Goal: Transaction & Acquisition: Book appointment/travel/reservation

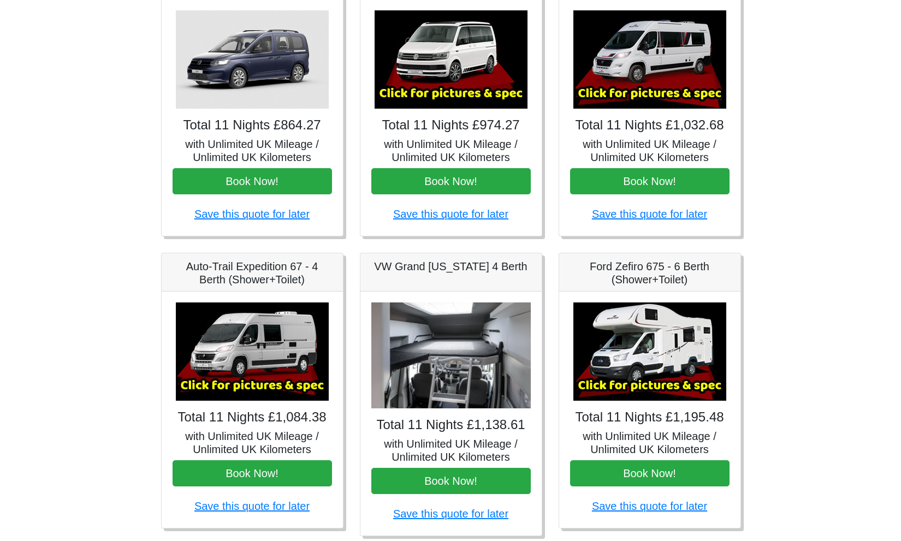
scroll to position [171, 0]
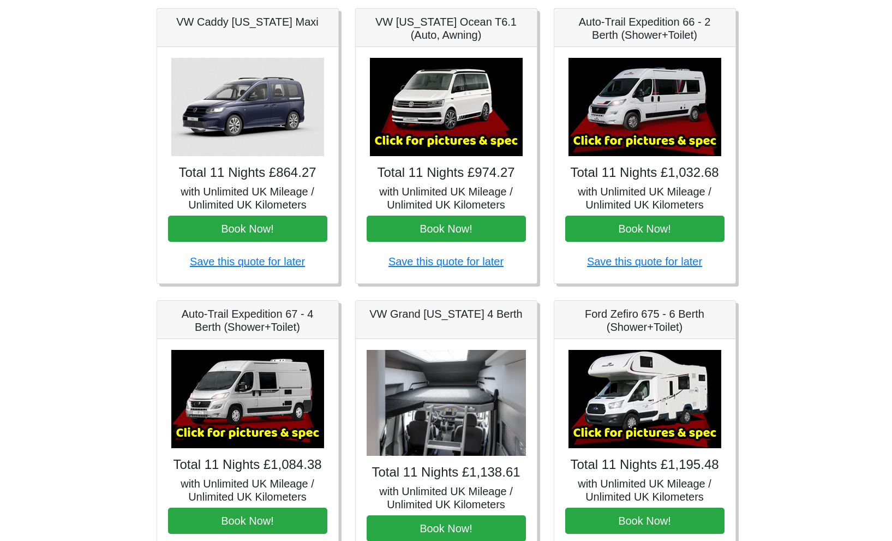
click at [683, 126] on img at bounding box center [645, 107] width 153 height 98
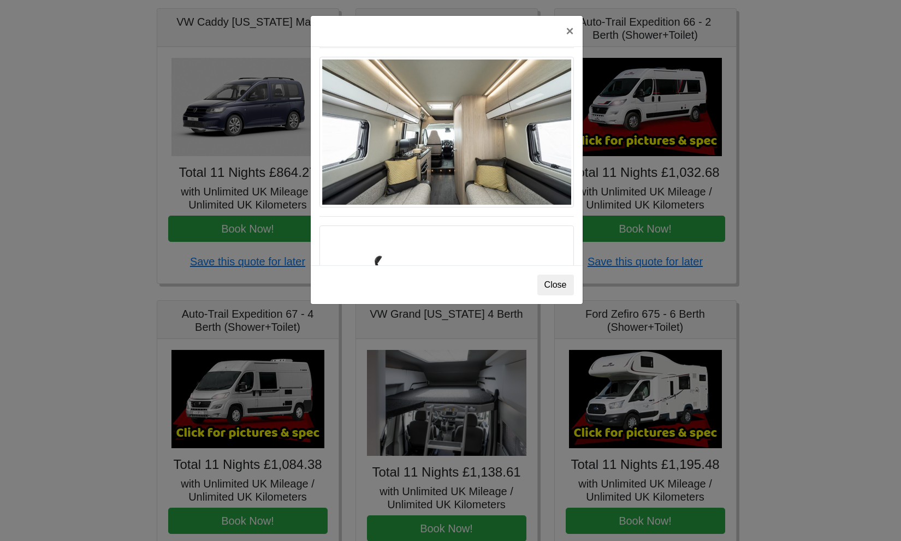
scroll to position [496, 0]
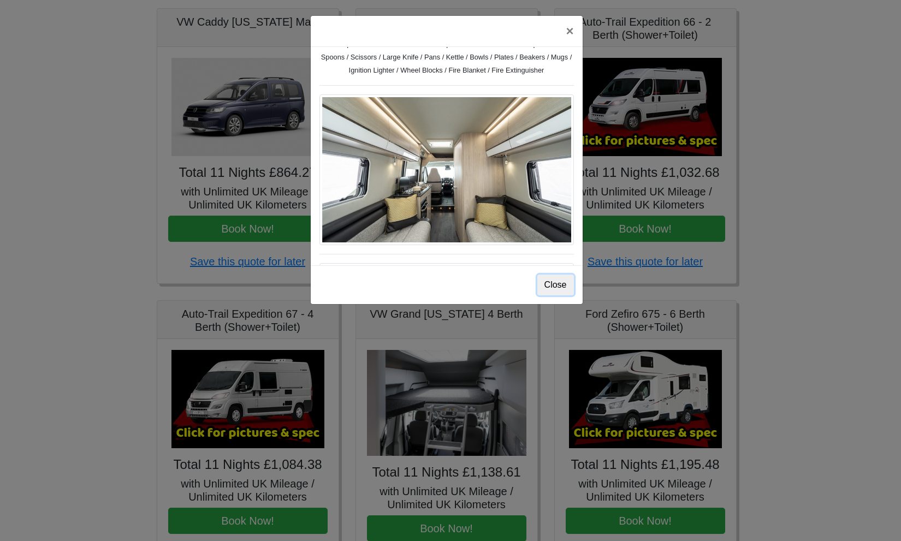
click at [544, 290] on button "Close" at bounding box center [555, 285] width 37 height 21
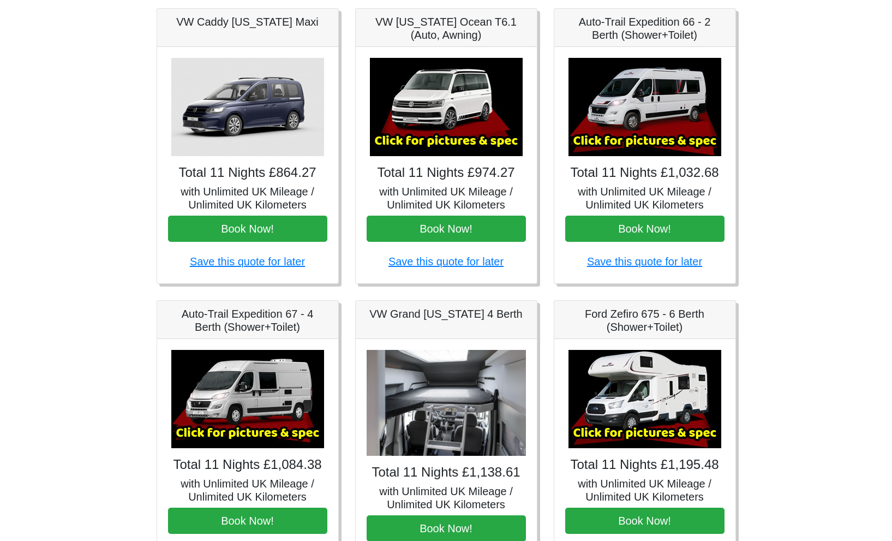
click at [270, 406] on img at bounding box center [247, 399] width 153 height 98
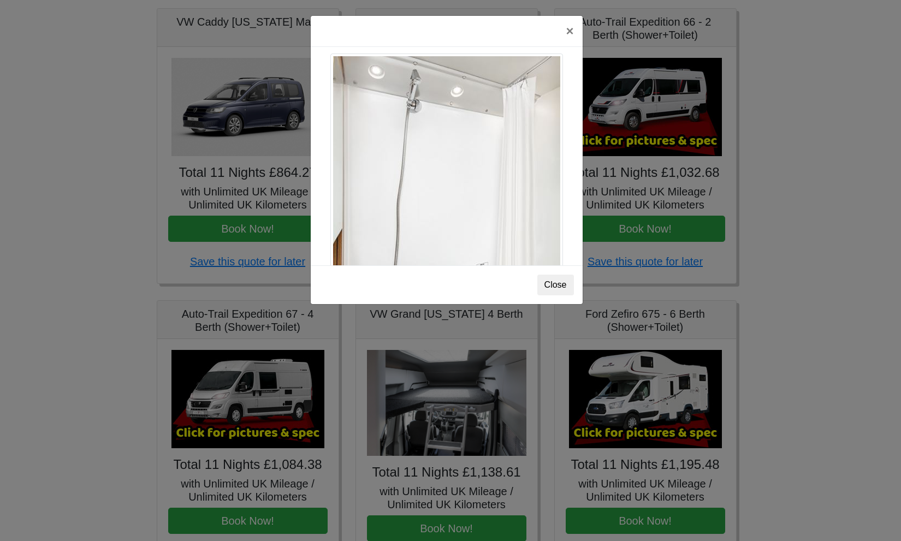
scroll to position [1491, 0]
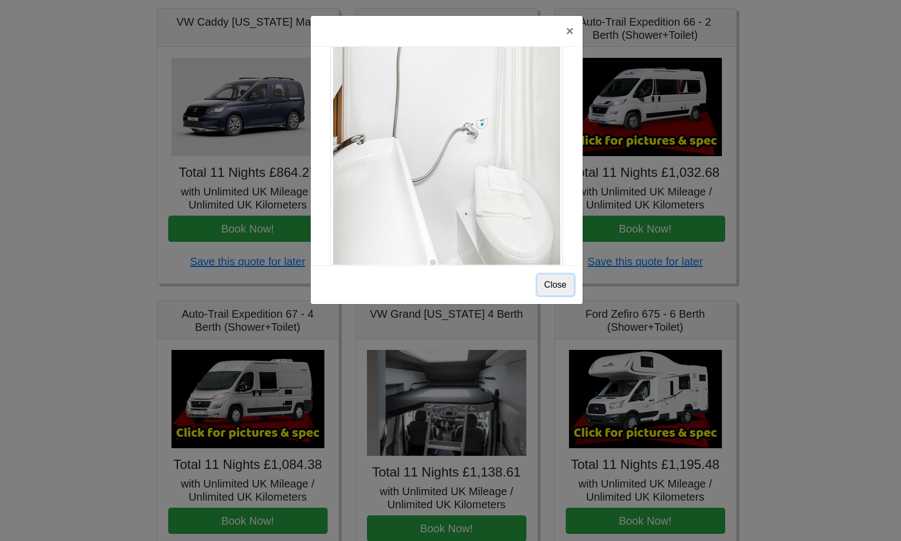
click at [554, 285] on button "Close" at bounding box center [555, 285] width 37 height 21
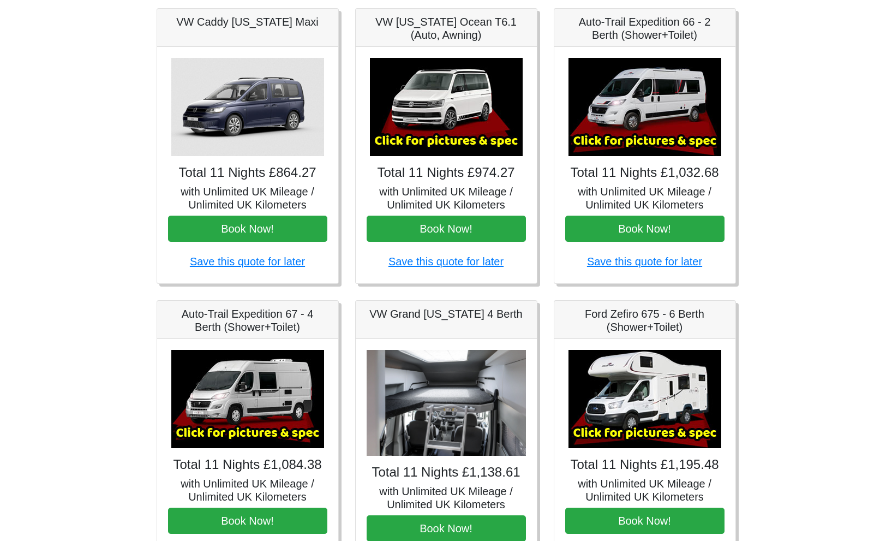
click at [636, 123] on img at bounding box center [645, 107] width 153 height 98
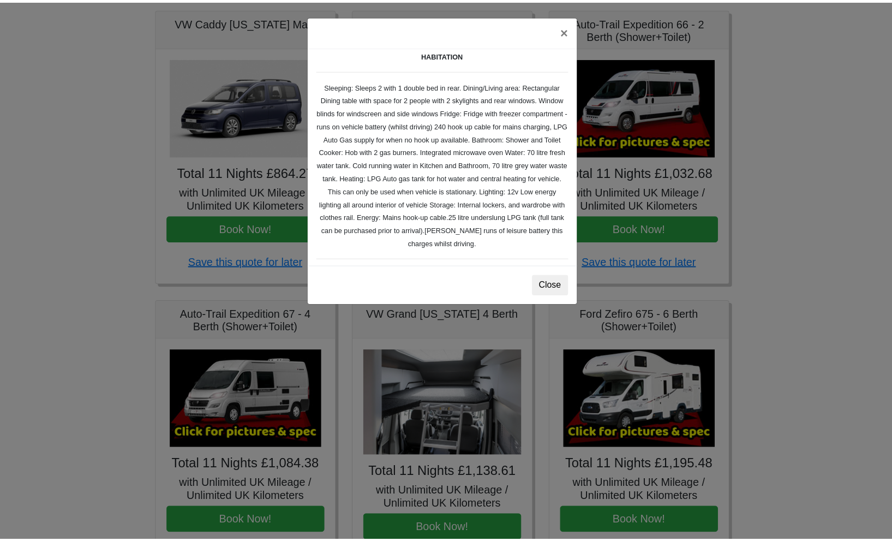
scroll to position [0, 0]
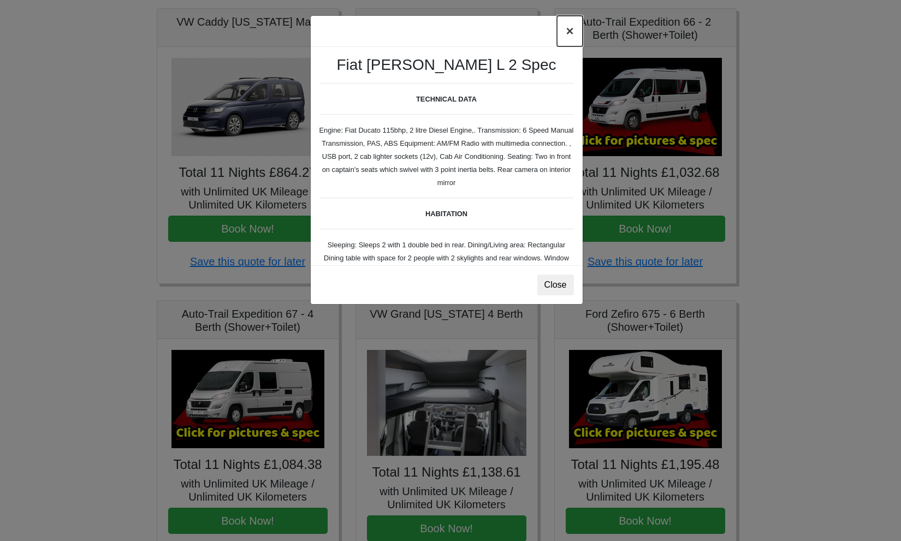
click at [572, 29] on button "×" at bounding box center [569, 31] width 25 height 31
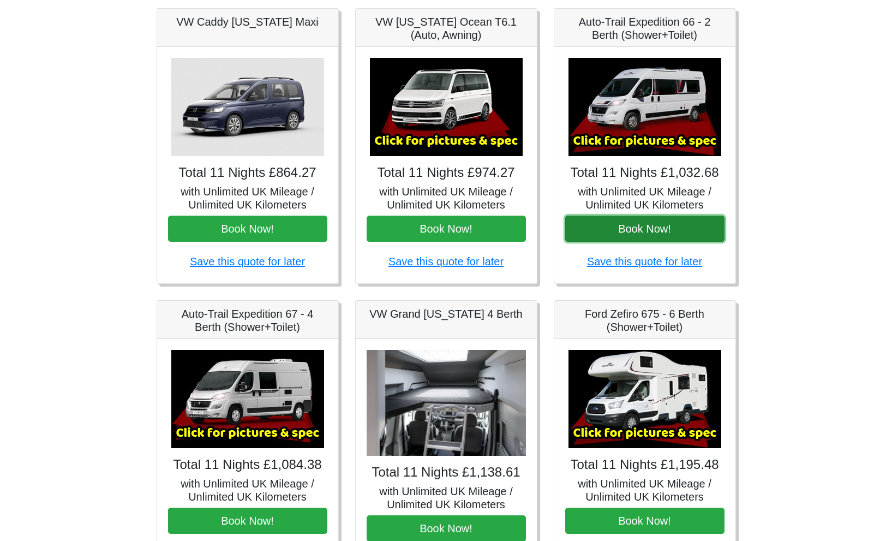
click at [638, 231] on button "Book Now!" at bounding box center [645, 229] width 159 height 26
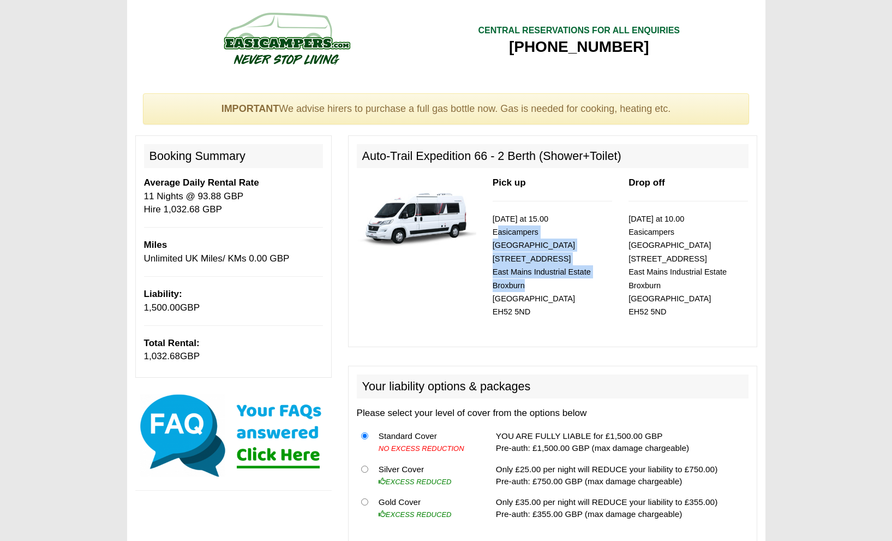
drag, startPoint x: 492, startPoint y: 232, endPoint x: 580, endPoint y: 272, distance: 96.7
click at [580, 272] on div "Pick up 17/10/2025 at 15.00 Easicampers Edinburgh 1 Drovers Road East Mains Ind…" at bounding box center [553, 257] width 136 height 162
click at [364, 498] on input "radio" at bounding box center [364, 501] width 7 height 7
radio input "true"
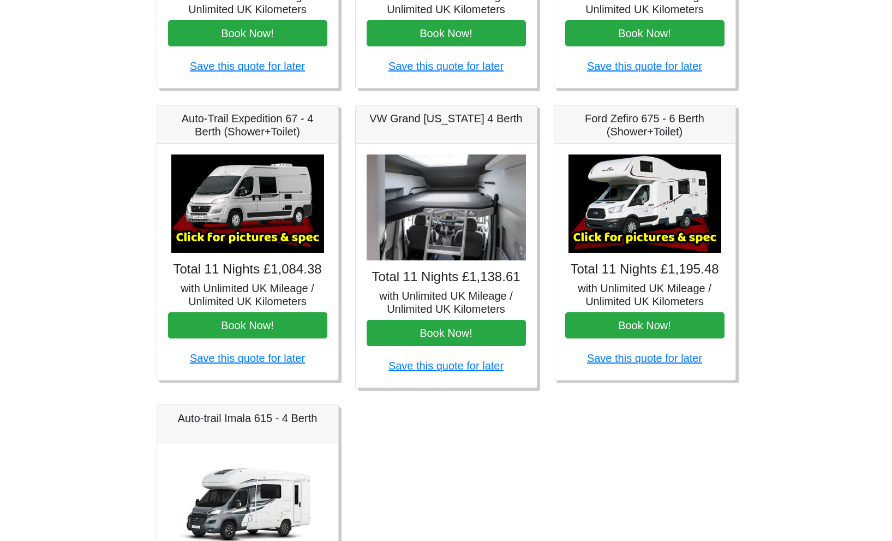
scroll to position [104, 0]
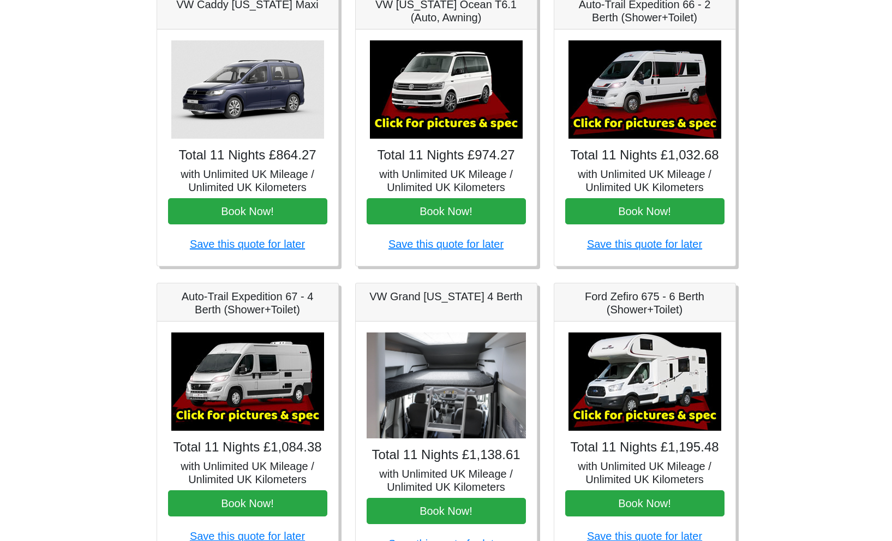
scroll to position [143, 0]
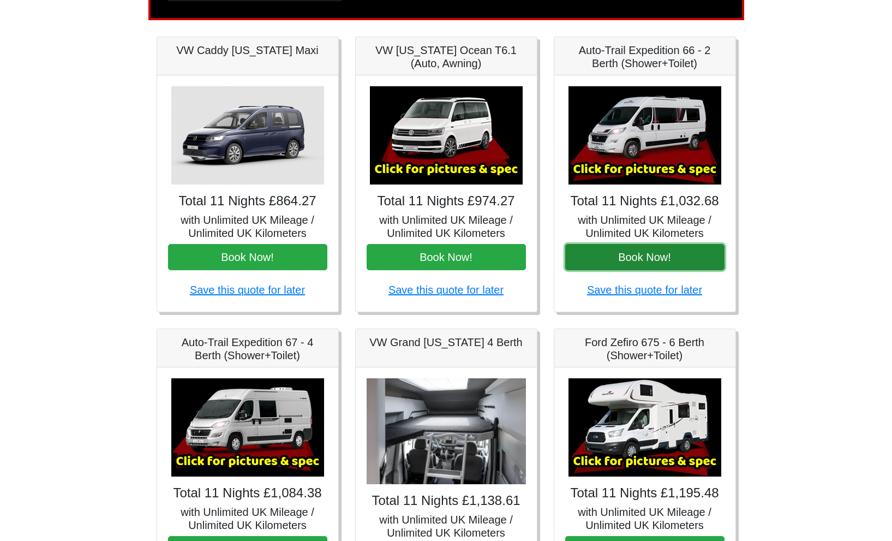
click at [644, 262] on button "Book Now!" at bounding box center [645, 257] width 159 height 26
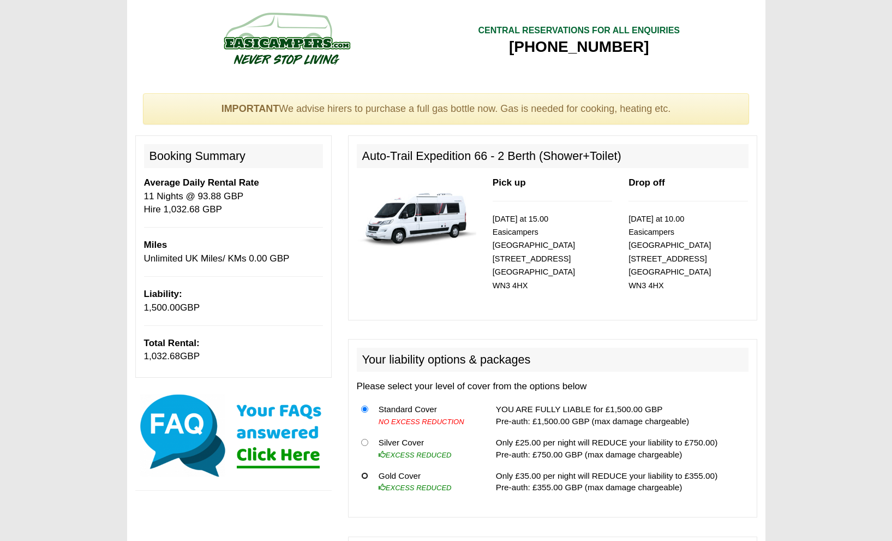
click at [364, 472] on input "radio" at bounding box center [364, 475] width 7 height 7
radio input "true"
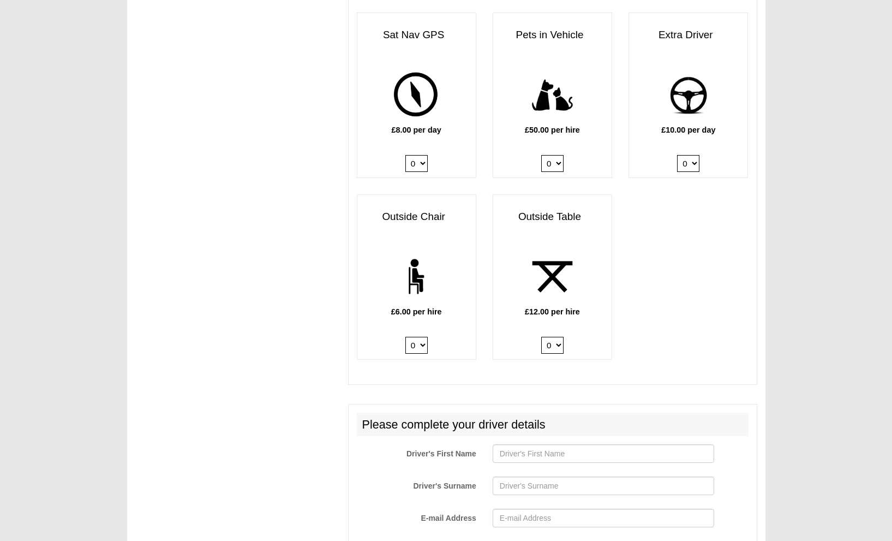
scroll to position [1231, 0]
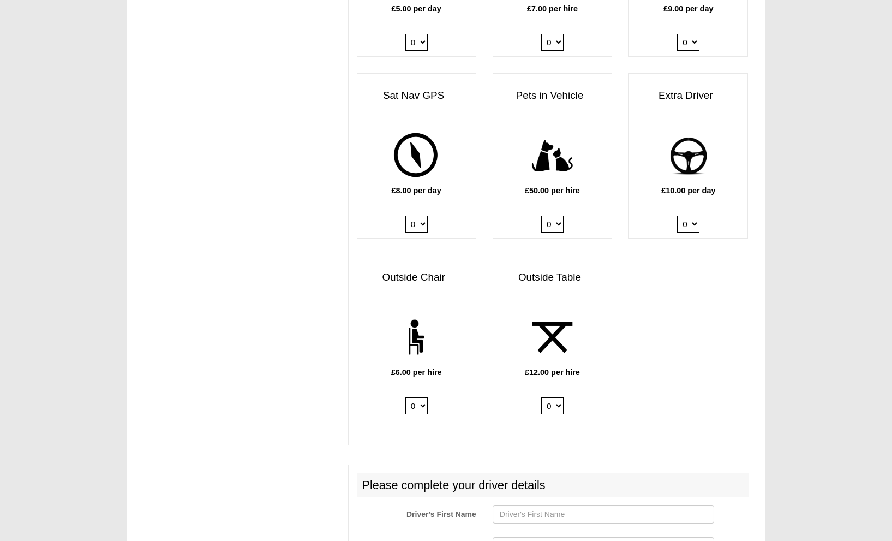
click at [424, 401] on select "0 1 2 3 4 5 6" at bounding box center [417, 405] width 22 height 17
select select "Outside Chair x QTY 2 @ 6.00 GBP per hire."
click at [406, 397] on select "0 1 2 3 4 5 6" at bounding box center [417, 405] width 22 height 17
click at [561, 397] on select "0 1 2" at bounding box center [552, 405] width 22 height 17
select select "Outside Table x QTY 1 @ 12.00 GBP per hire."
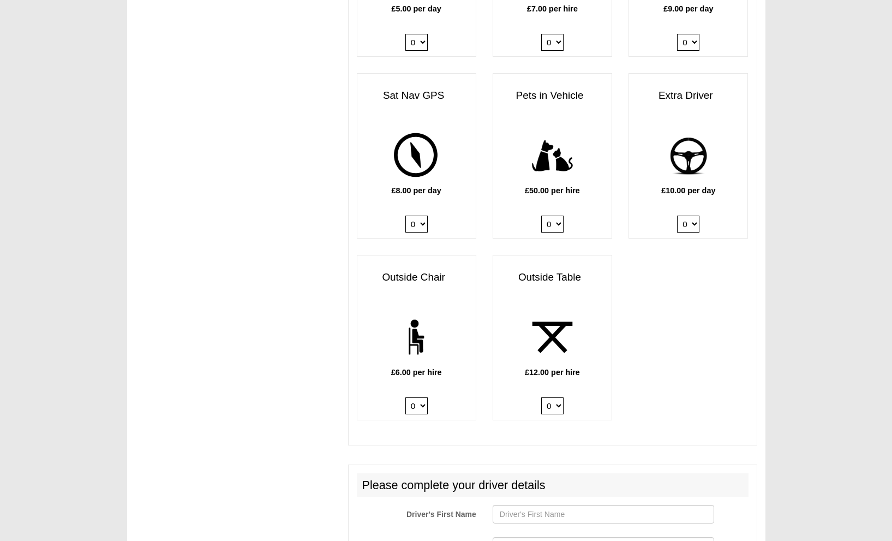
click at [541, 397] on select "0 1 2" at bounding box center [552, 405] width 22 height 17
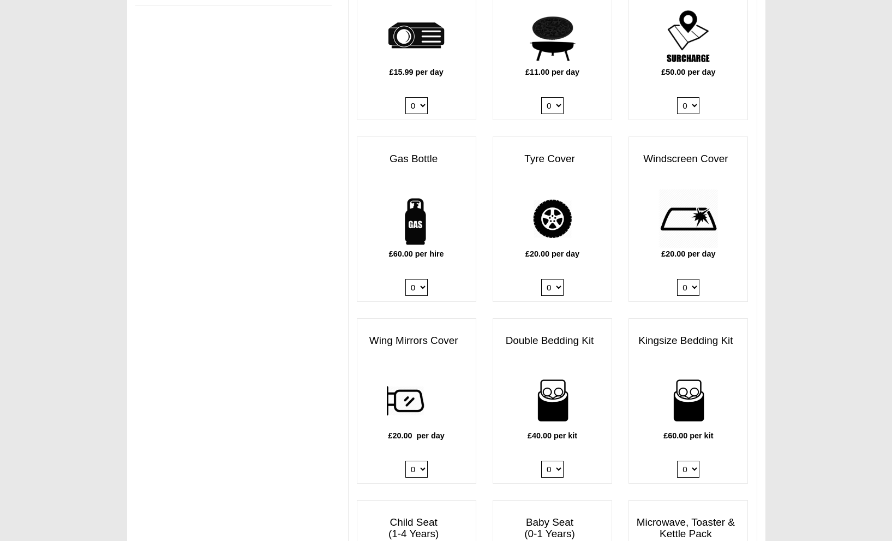
scroll to position [821, 0]
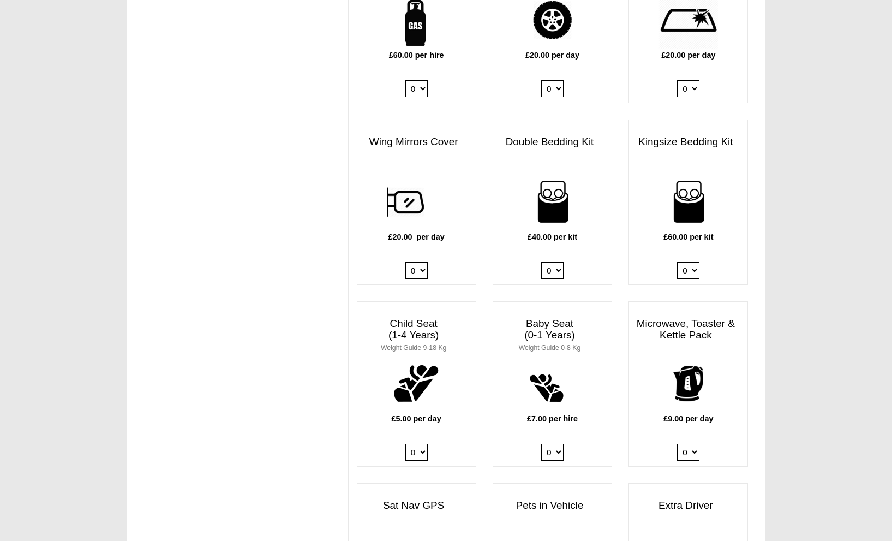
click at [556, 264] on select "0 1 2 3 4" at bounding box center [552, 270] width 22 height 17
click at [541, 262] on select "0 1 2 3 4" at bounding box center [552, 270] width 22 height 17
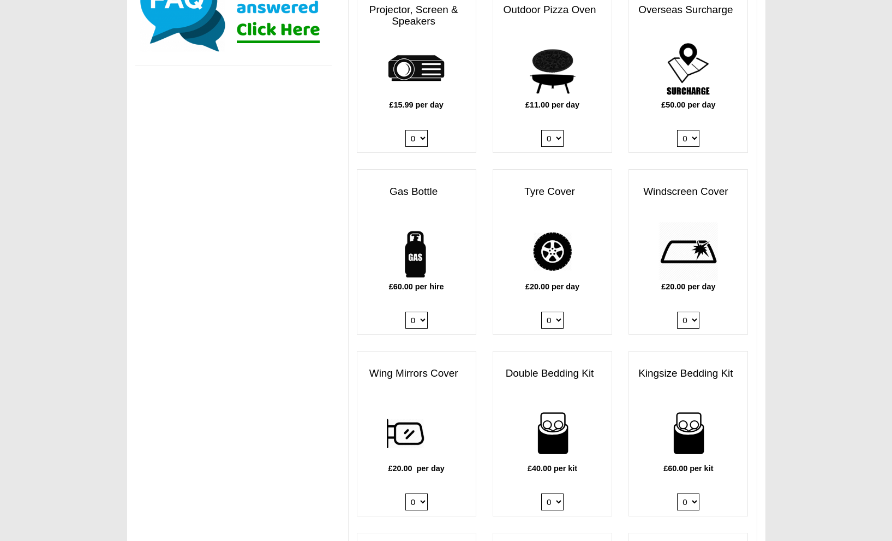
click at [558, 493] on select "0 1 2 3 4" at bounding box center [552, 501] width 22 height 17
select select "Double Bedding Kit x QTY 1 @ 40.00 GBP per kit."
click at [541, 493] on select "0 1 2 3 4" at bounding box center [552, 501] width 22 height 17
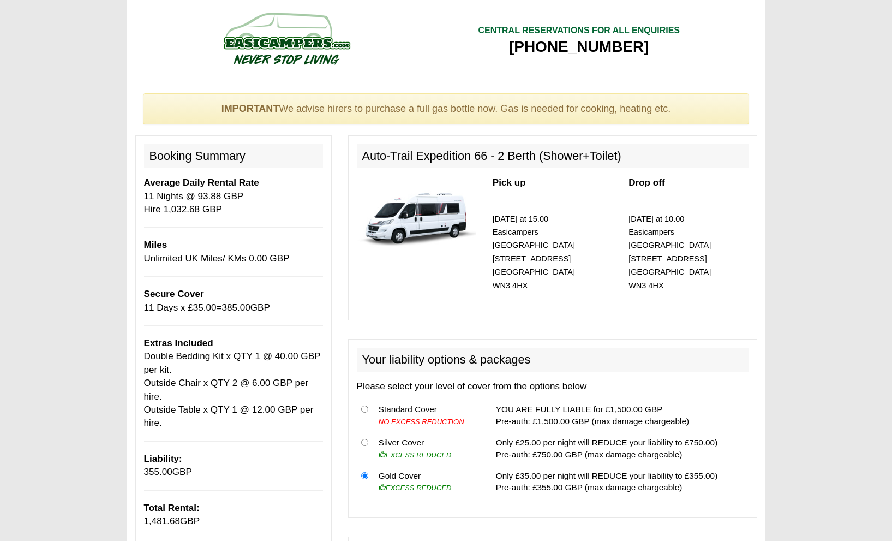
scroll to position [100, 0]
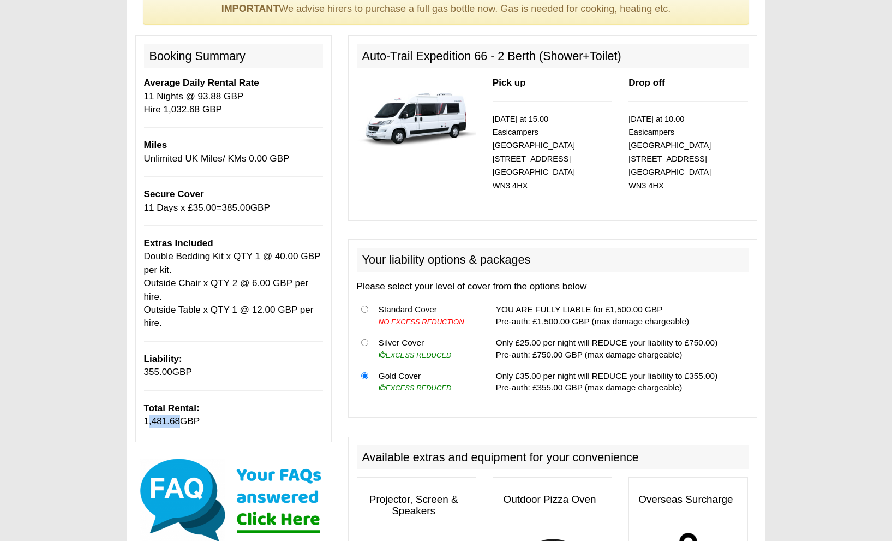
drag, startPoint x: 146, startPoint y: 424, endPoint x: 180, endPoint y: 420, distance: 33.5
click at [180, 420] on p "Total Rental: 1,481.68 GBP" at bounding box center [233, 415] width 179 height 27
click at [170, 422] on span "1,481.68" at bounding box center [162, 421] width 37 height 10
drag, startPoint x: 141, startPoint y: 422, endPoint x: 178, endPoint y: 419, distance: 36.7
click at [178, 419] on div "Booking Summary Average Daily Rental Rate 11 Nights @ 93.88 GBP Hire 1,032.68 G…" at bounding box center [233, 238] width 197 height 407
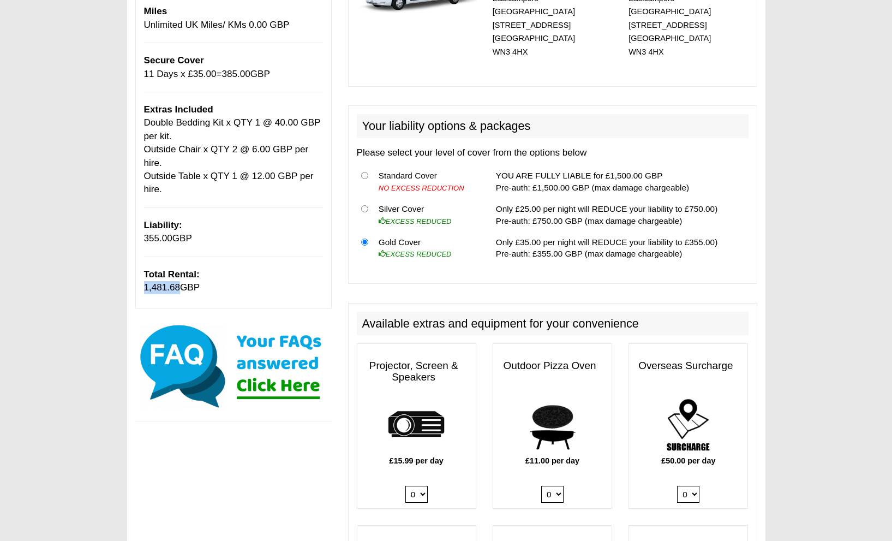
scroll to position [73, 0]
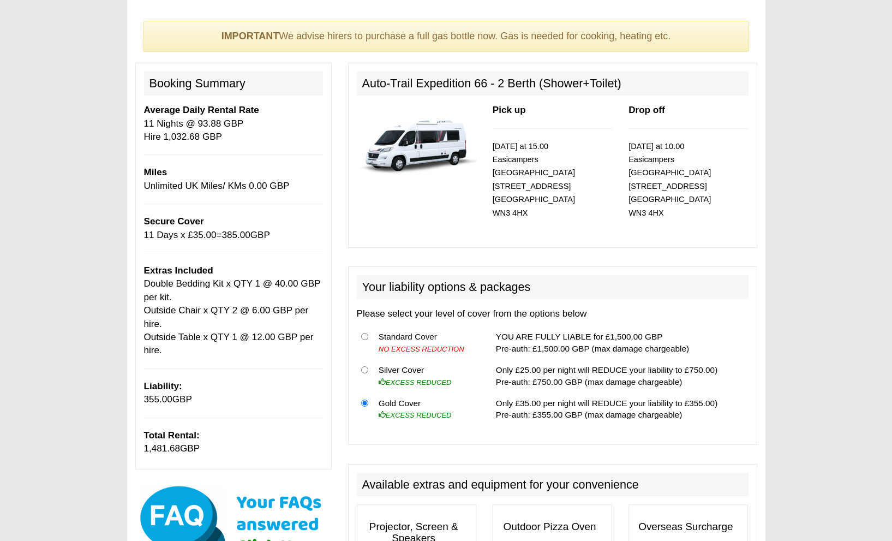
click at [172, 391] on b "Liability:" at bounding box center [163, 386] width 38 height 10
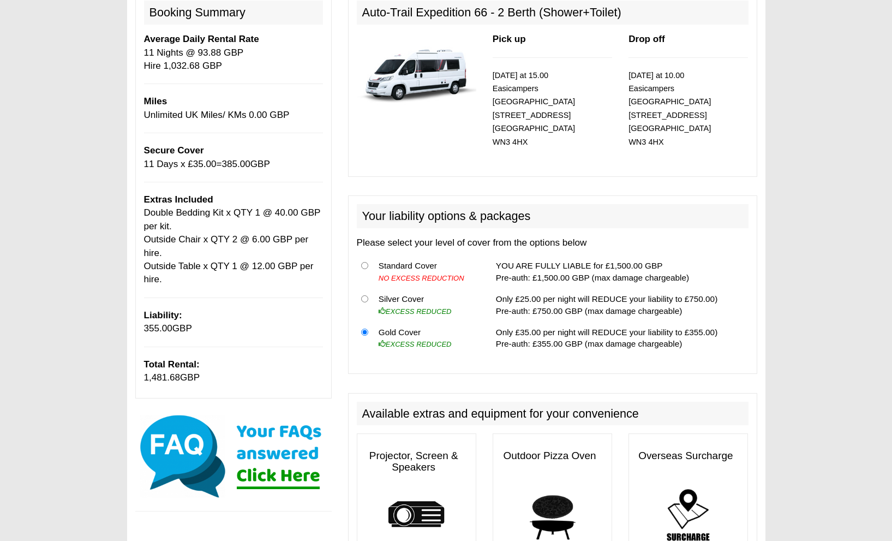
scroll to position [0, 0]
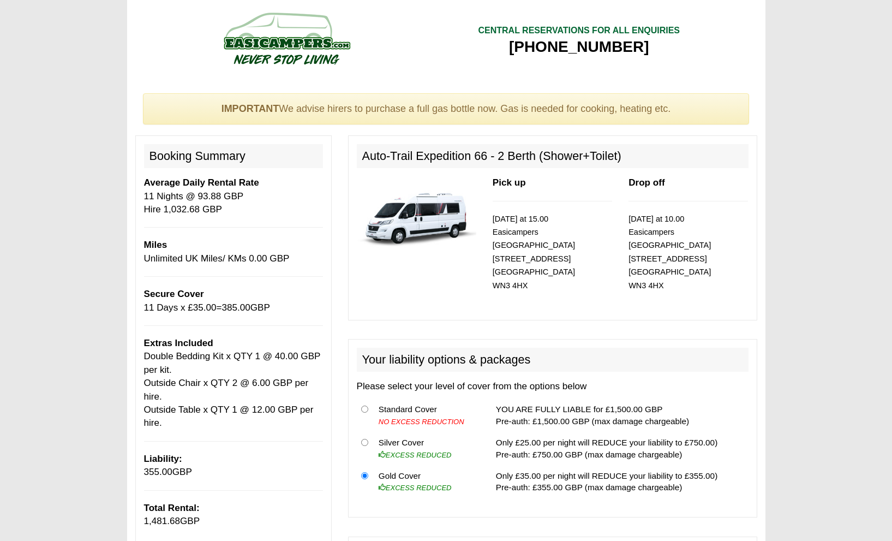
click at [429, 223] on img at bounding box center [417, 214] width 120 height 77
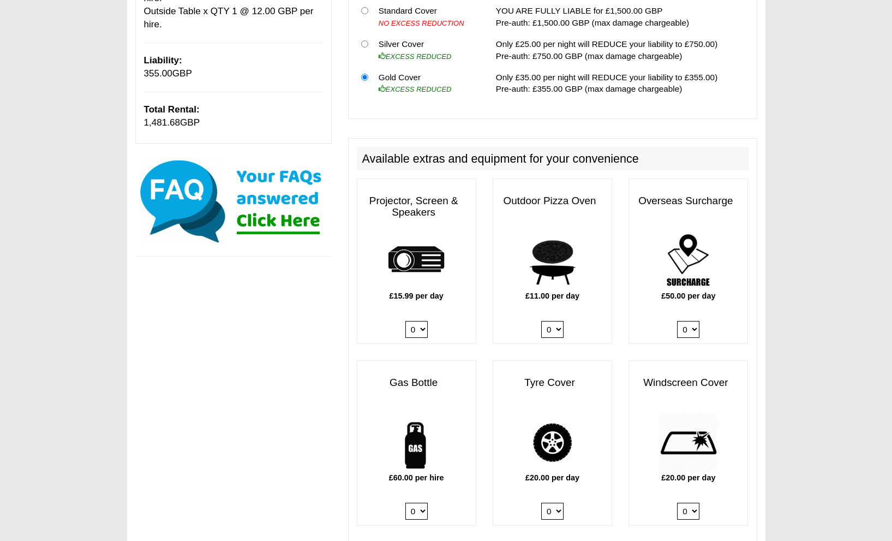
scroll to position [594, 0]
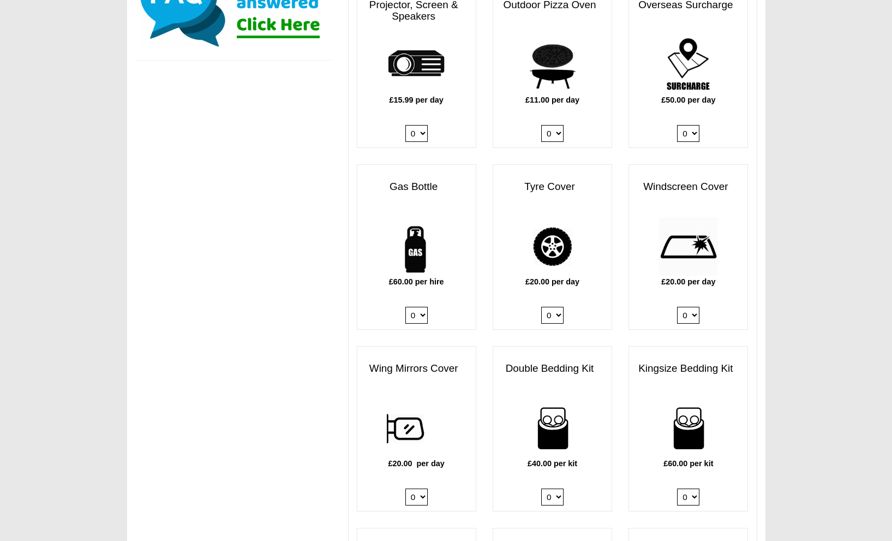
click at [413, 307] on select "0 1" at bounding box center [417, 315] width 22 height 17
select select "Gas Bottle x QTY 1 @ 60.00 GBP per hire."
click at [406, 307] on select "0 1" at bounding box center [417, 315] width 22 height 17
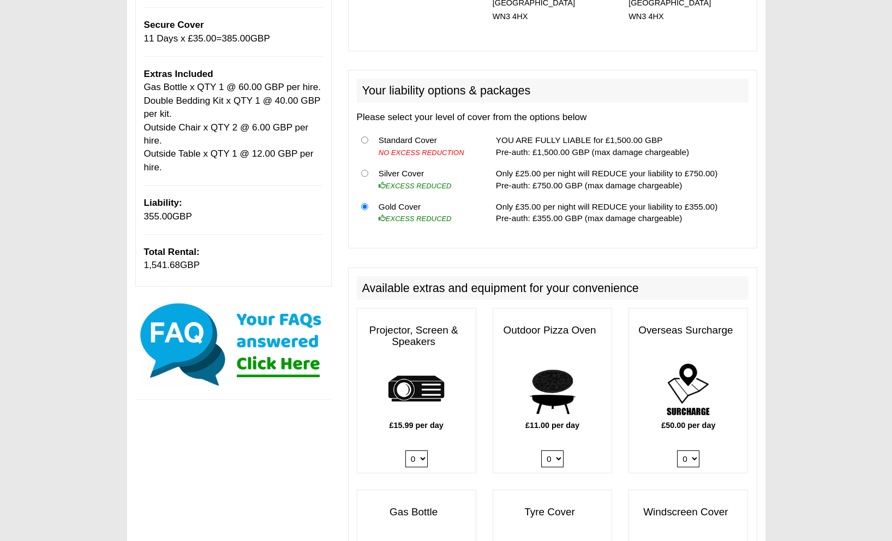
scroll to position [40, 0]
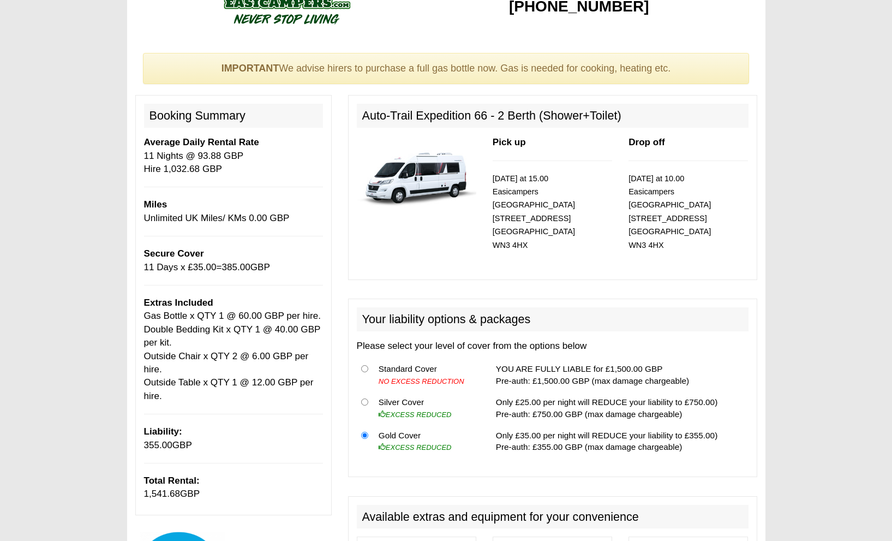
click at [251, 267] on span "385.00" at bounding box center [236, 267] width 28 height 10
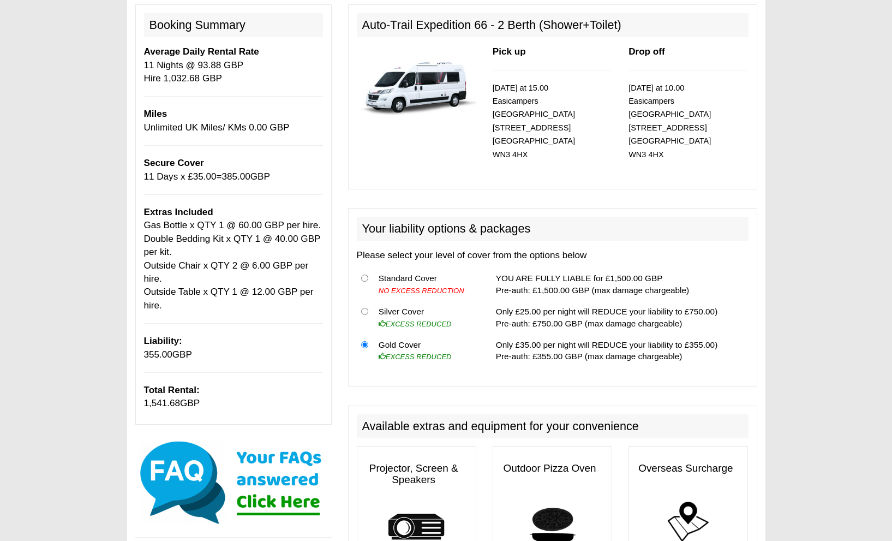
scroll to position [70, 0]
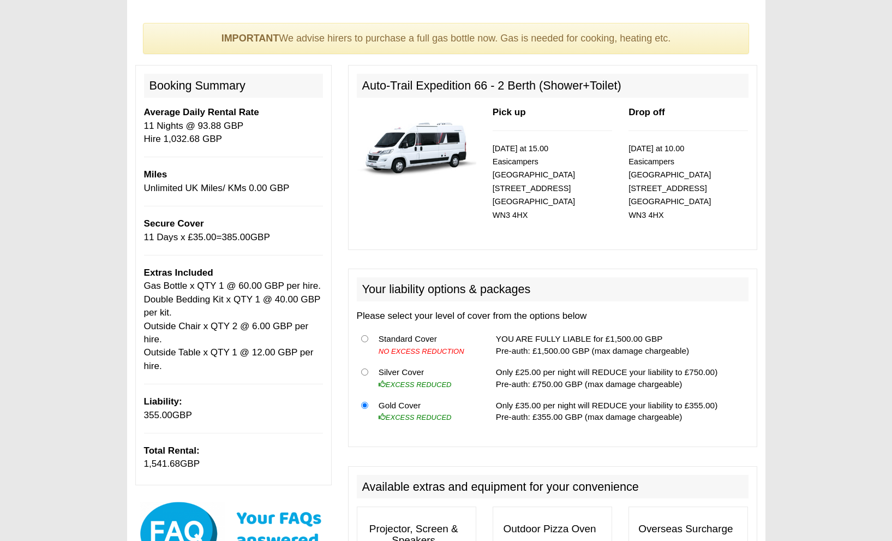
click at [668, 184] on p "28/10/2025 at 10.00 Easicampers Manchester Airport 44-46 Queen Street Wigan WN3…" at bounding box center [689, 182] width 120 height 80
click at [413, 92] on h2 "Auto-Trail Expedition 66 - 2 Berth (Shower+Toilet)" at bounding box center [553, 86] width 392 height 24
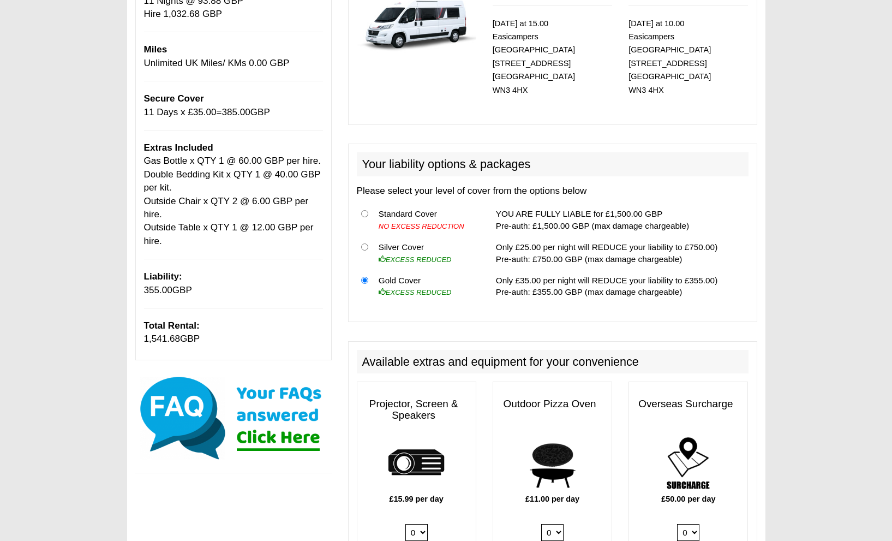
scroll to position [391, 0]
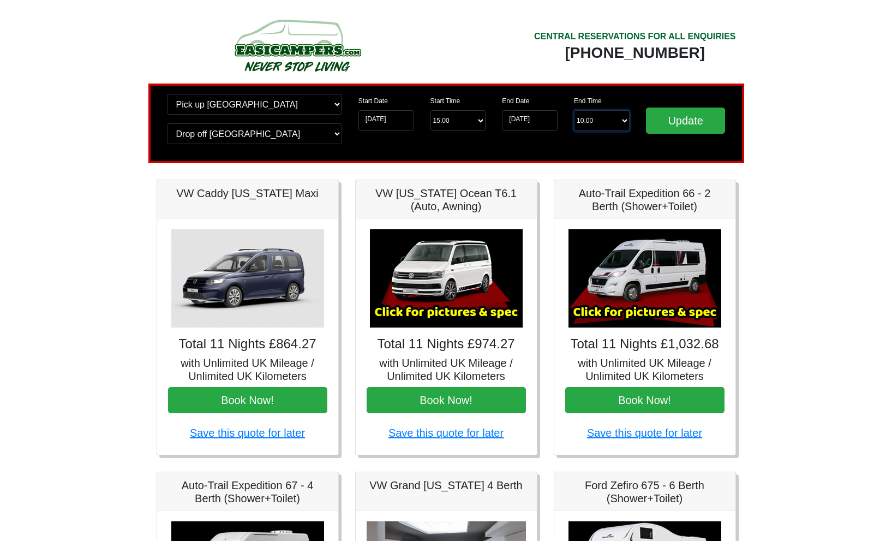
click at [594, 118] on select "End Time 10.00 -------- 08.00 am 09.00 am 10.00 am 11.00 am ([DATE] Only)" at bounding box center [602, 120] width 56 height 21
select select "08.00"
click at [574, 110] on select "End Time 10.00 -------- 08.00 am 09.00 am 10.00 am 11.00 am ([DATE] Only)" at bounding box center [602, 120] width 56 height 21
click at [683, 120] on input "Update" at bounding box center [686, 121] width 80 height 26
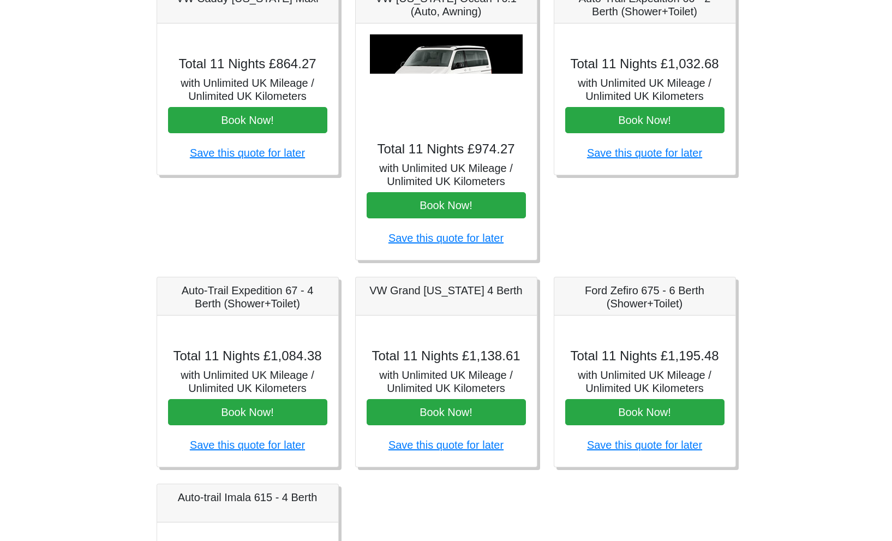
scroll to position [297, 0]
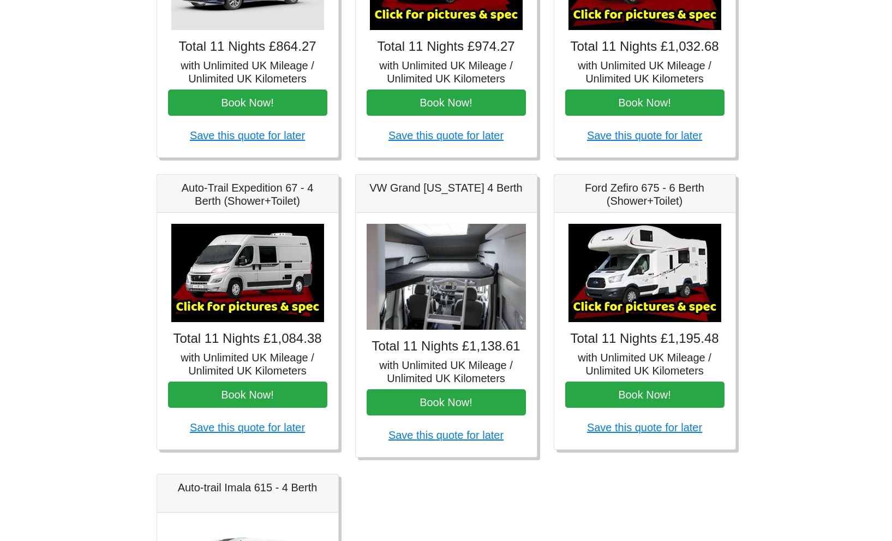
click at [468, 264] on img at bounding box center [446, 277] width 159 height 106
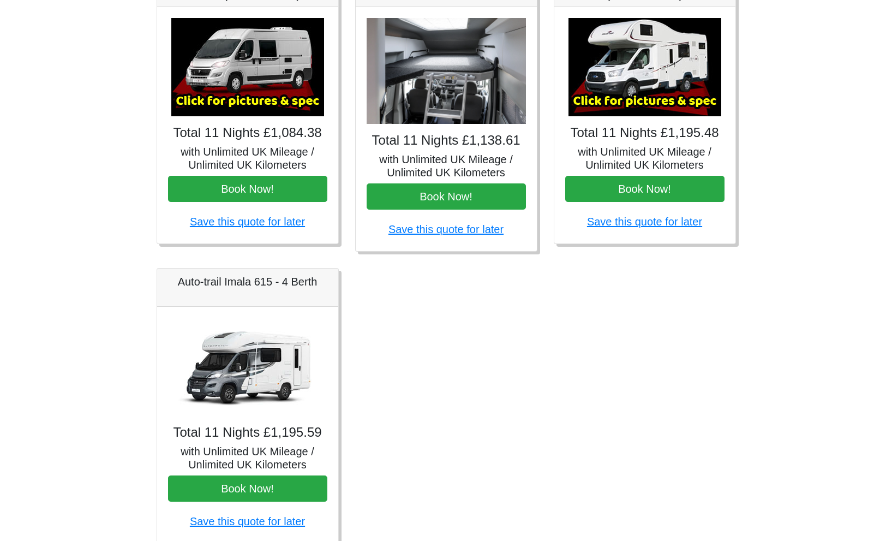
scroll to position [458, 0]
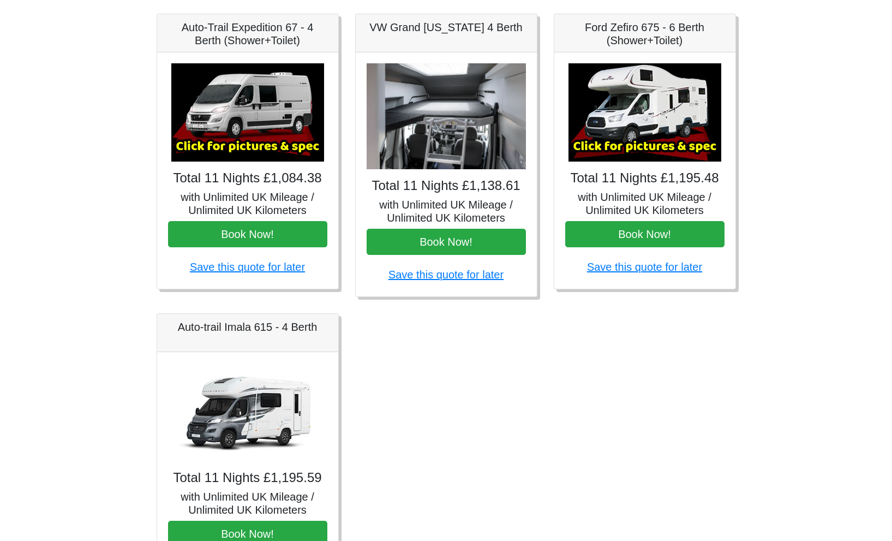
click at [486, 122] on img at bounding box center [446, 116] width 159 height 106
click at [485, 124] on img at bounding box center [446, 116] width 159 height 106
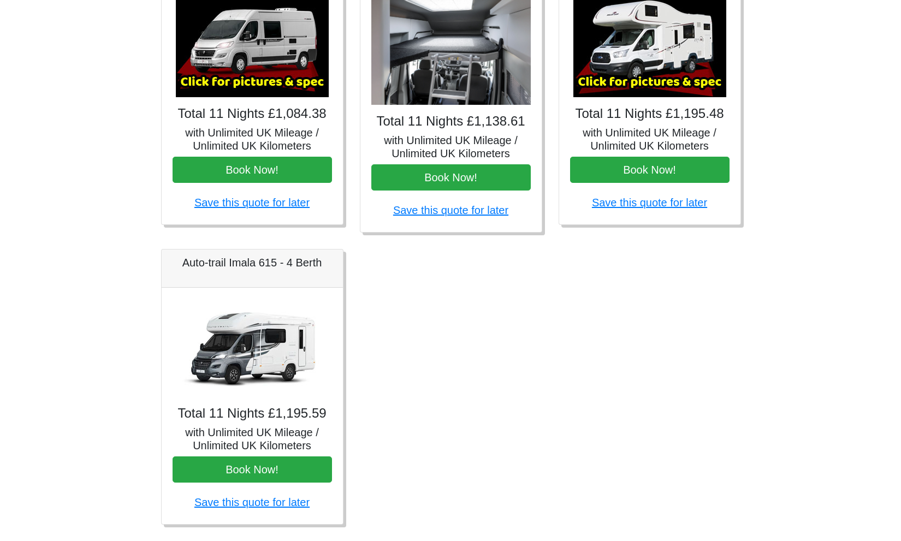
scroll to position [273, 0]
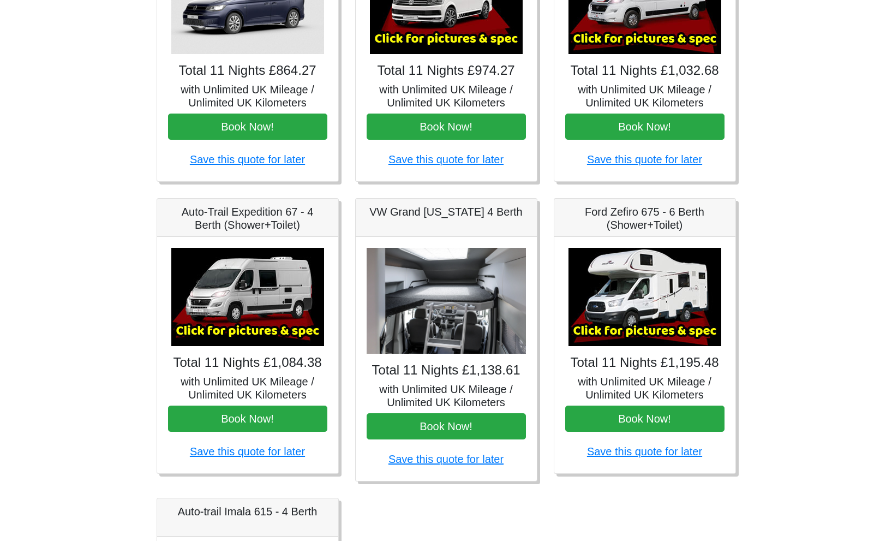
click at [606, 32] on img at bounding box center [645, 5] width 153 height 98
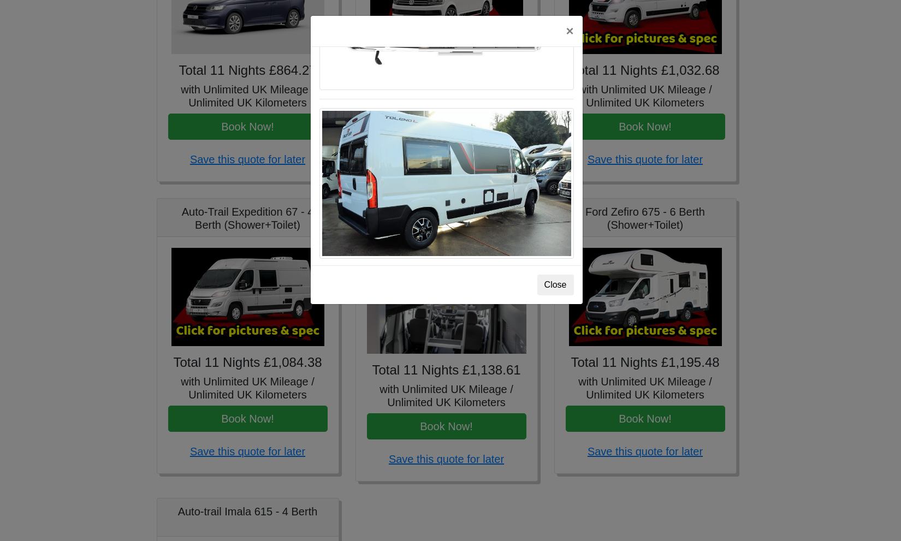
scroll to position [880, 0]
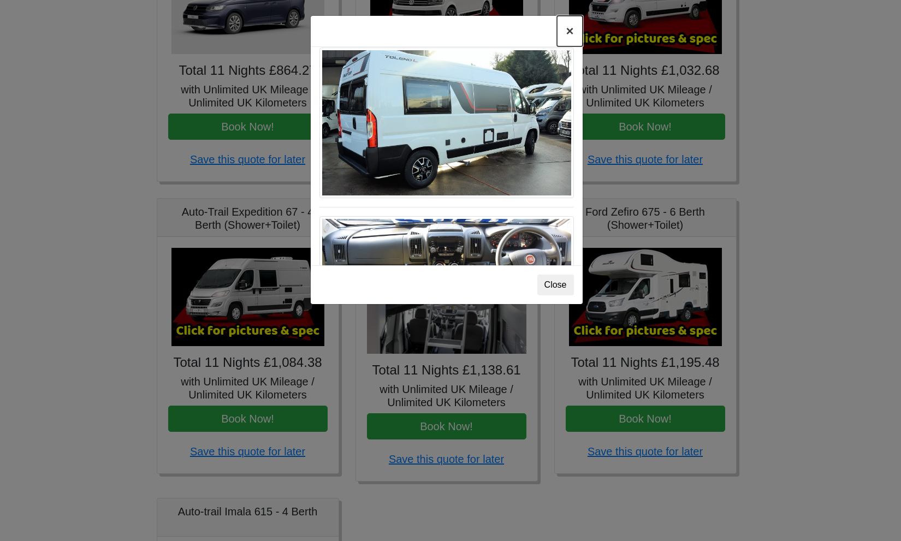
click at [569, 31] on button "×" at bounding box center [569, 31] width 25 height 31
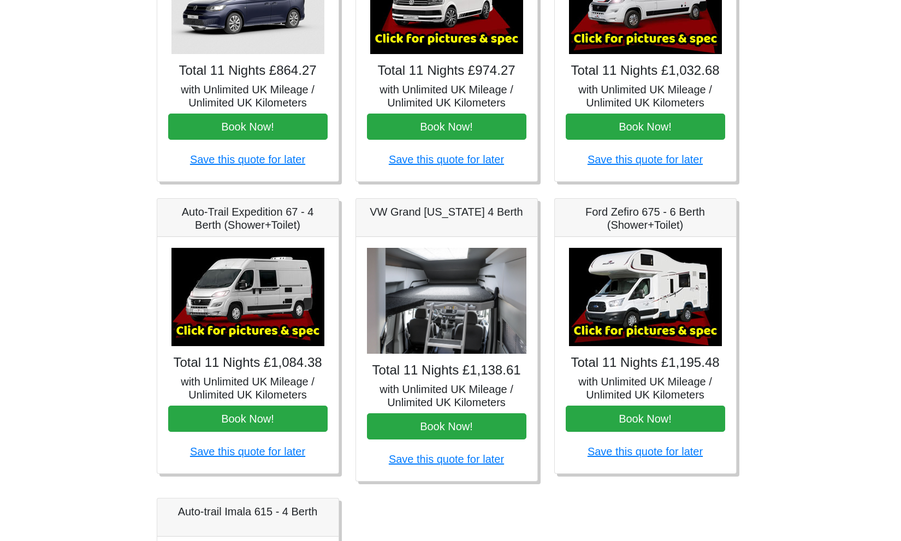
scroll to position [229, 0]
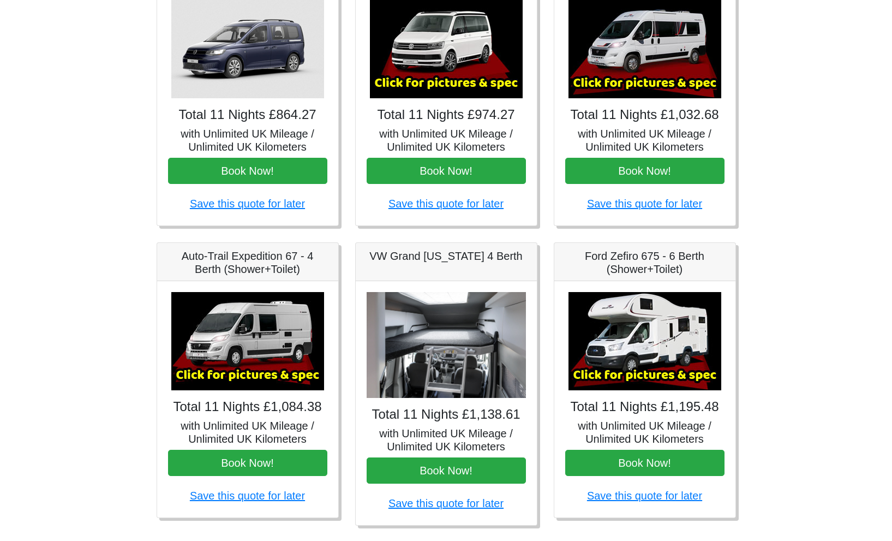
click at [455, 356] on img at bounding box center [446, 345] width 159 height 106
click at [654, 356] on img at bounding box center [645, 341] width 153 height 98
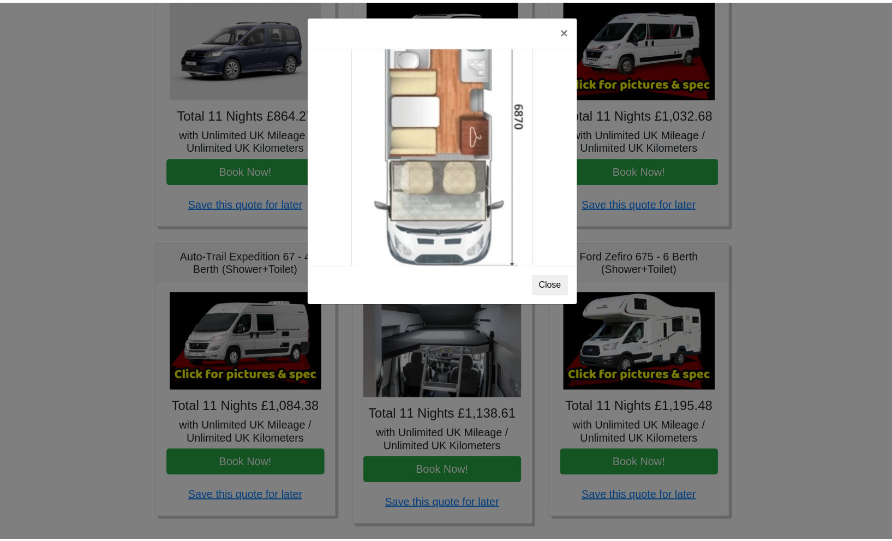
scroll to position [1951, 0]
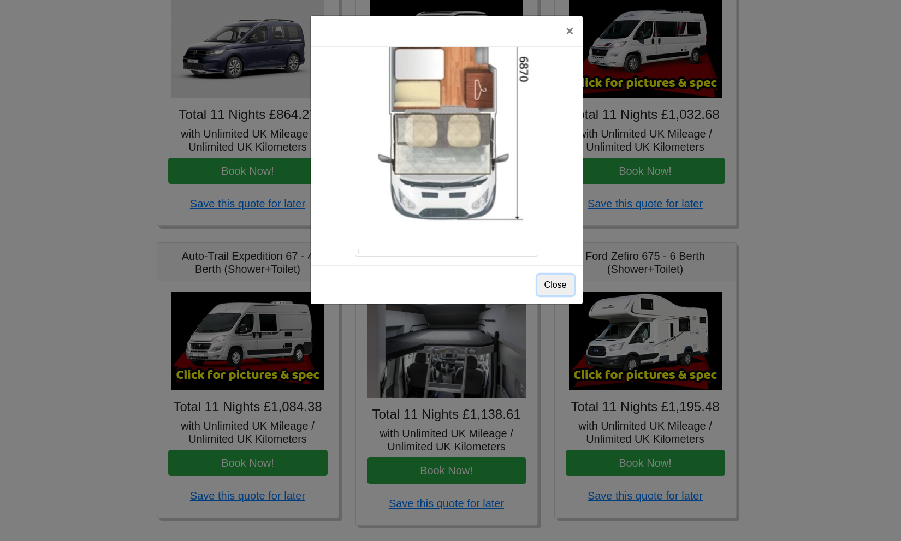
click at [559, 291] on button "Close" at bounding box center [555, 285] width 37 height 21
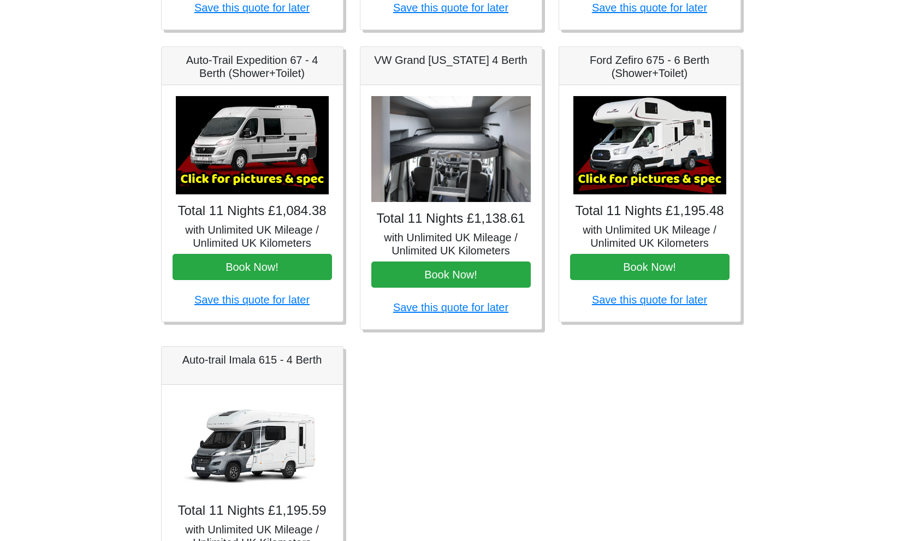
scroll to position [549, 0]
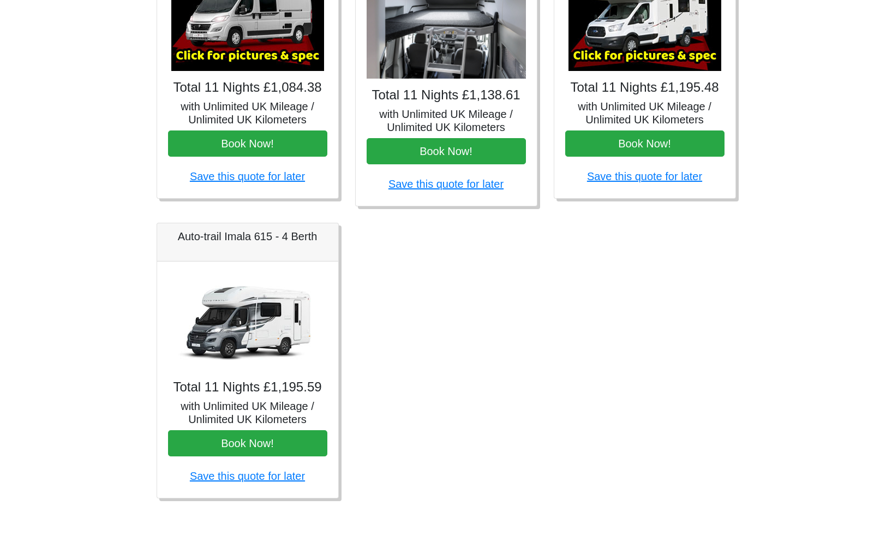
click at [269, 328] on img at bounding box center [247, 321] width 153 height 98
click at [664, 51] on img at bounding box center [645, 22] width 153 height 98
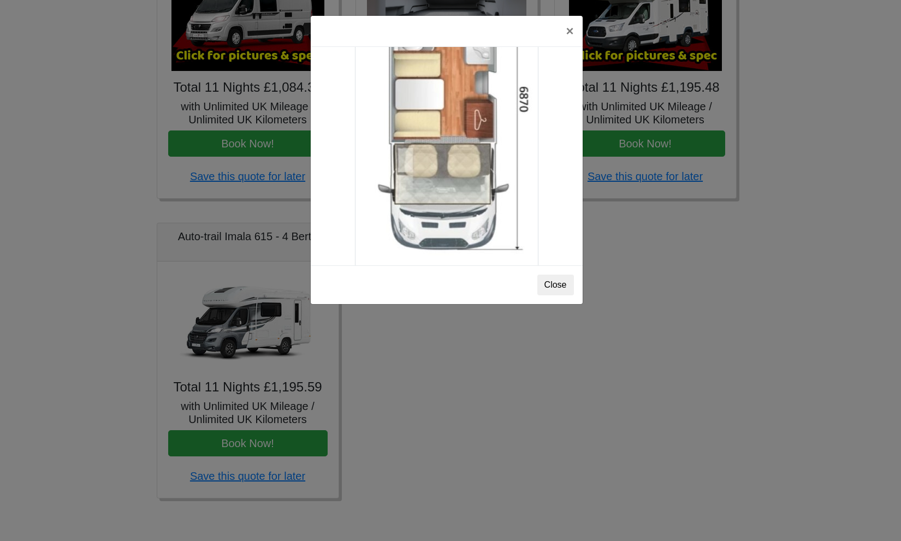
scroll to position [1951, 0]
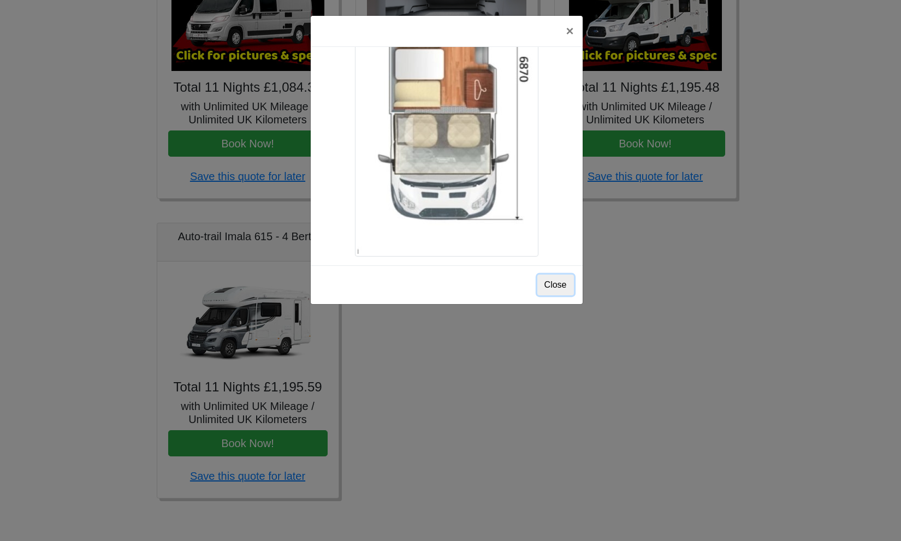
click at [558, 289] on button "Close" at bounding box center [555, 285] width 37 height 21
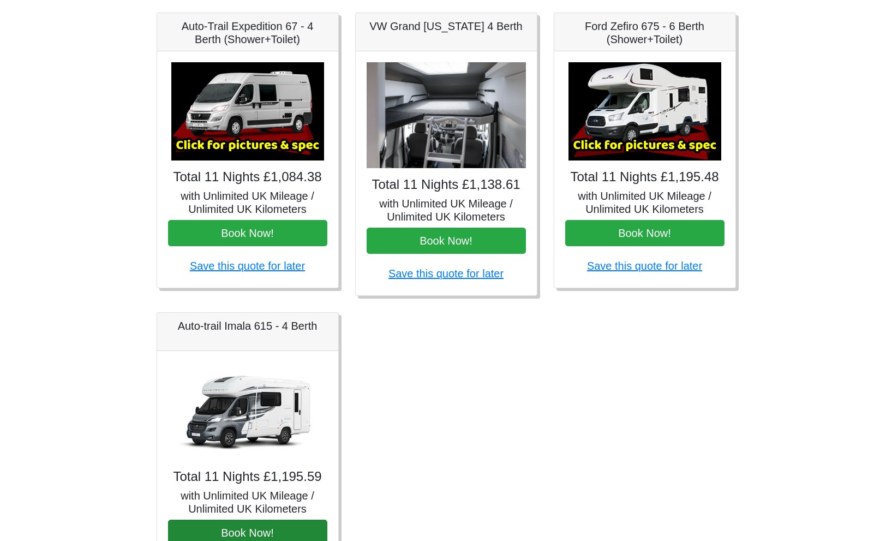
scroll to position [549, 0]
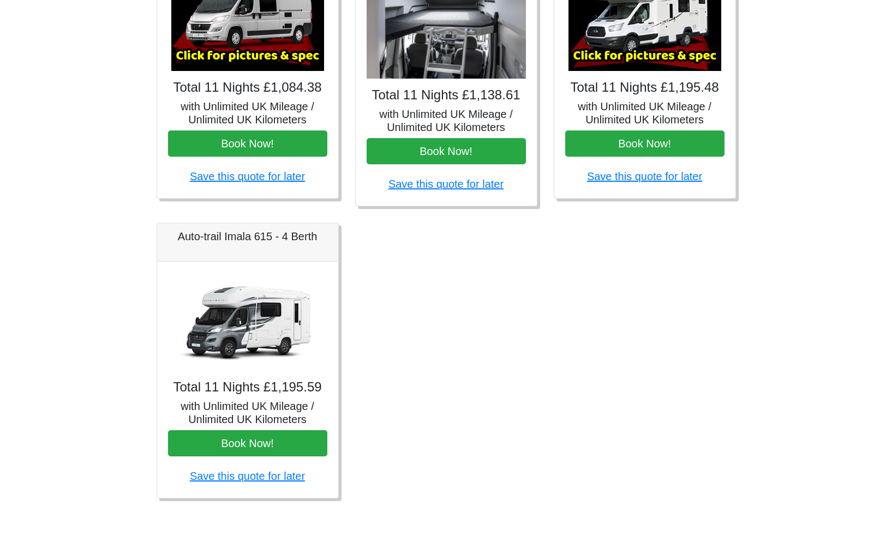
click at [264, 318] on img at bounding box center [247, 321] width 153 height 98
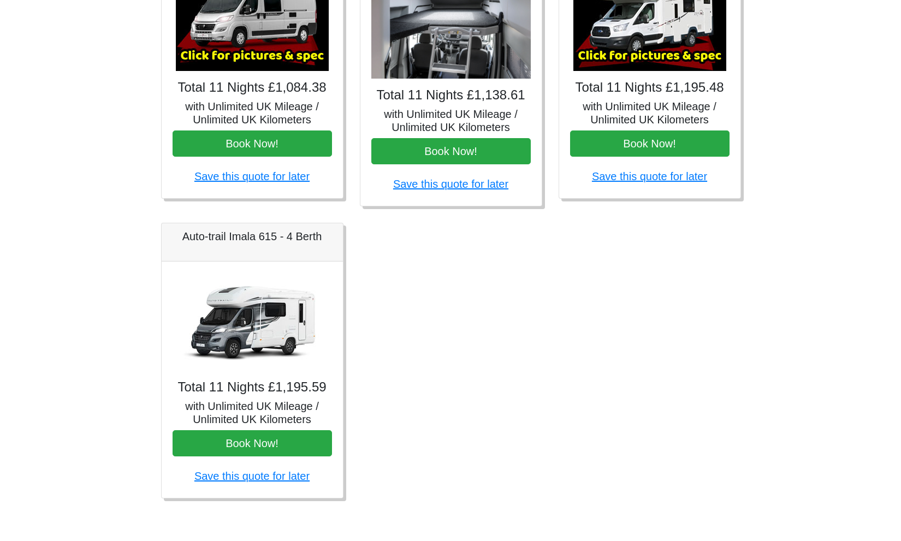
scroll to position [408, 0]
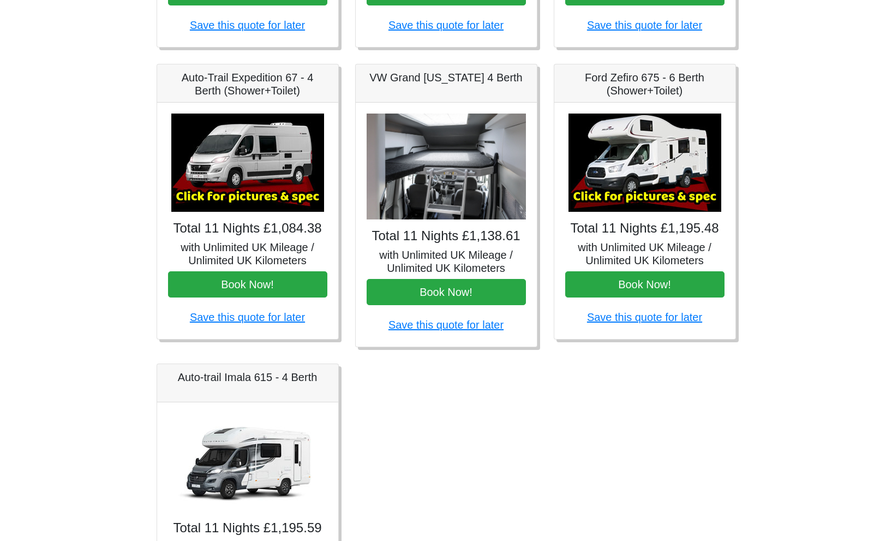
click at [675, 166] on img at bounding box center [645, 163] width 153 height 98
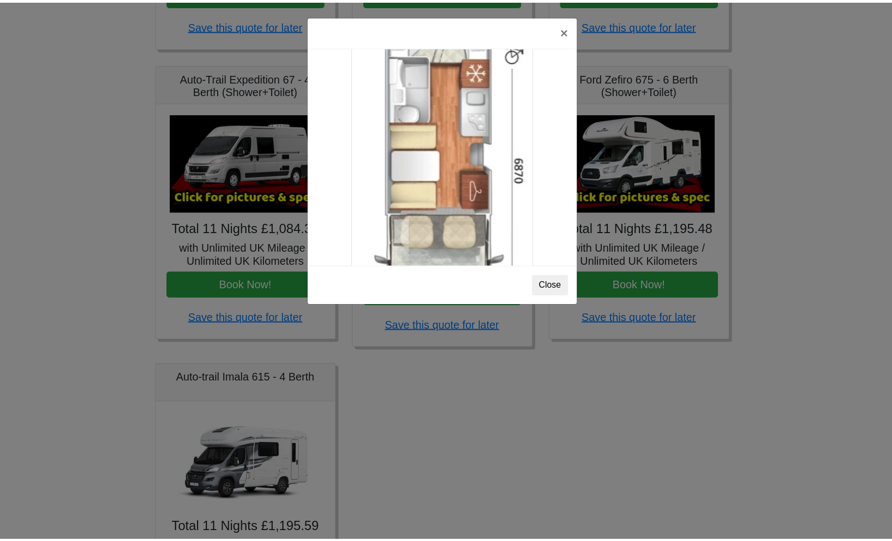
scroll to position [1578, 0]
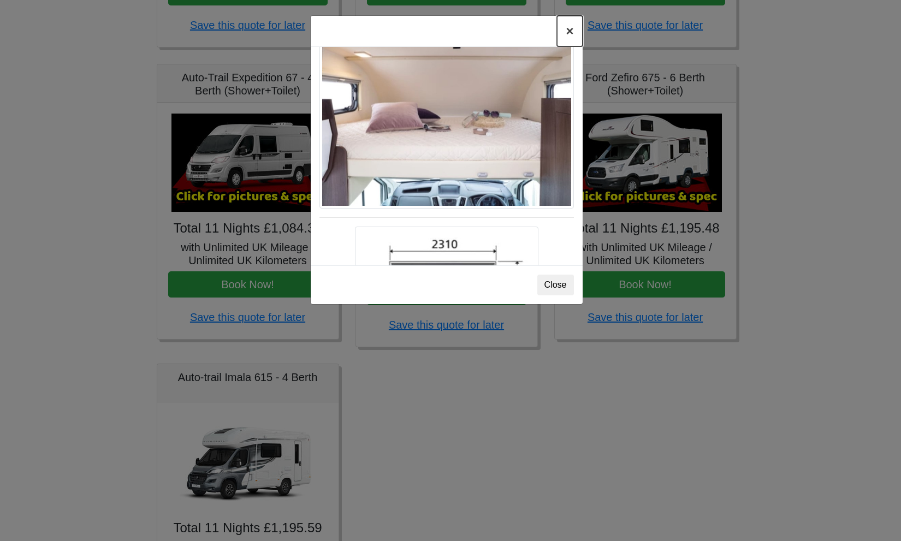
click at [570, 30] on button "×" at bounding box center [569, 31] width 25 height 31
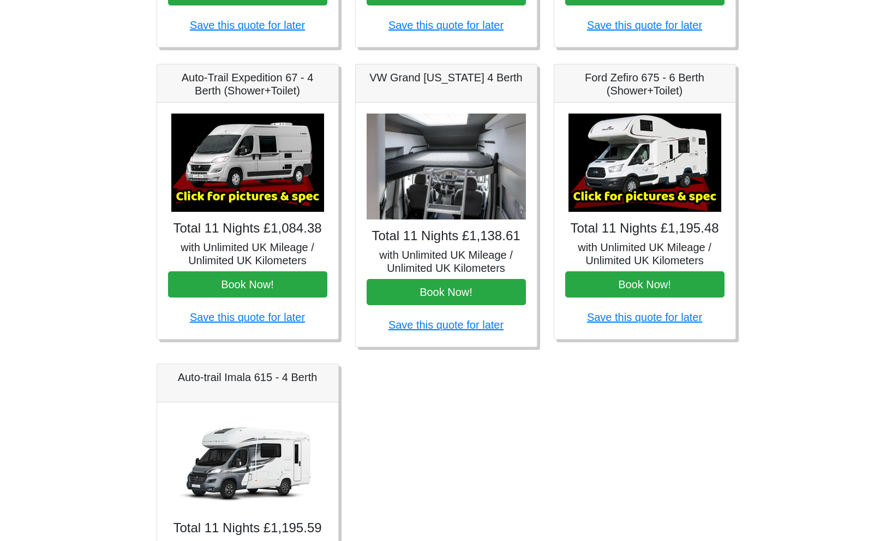
scroll to position [542, 0]
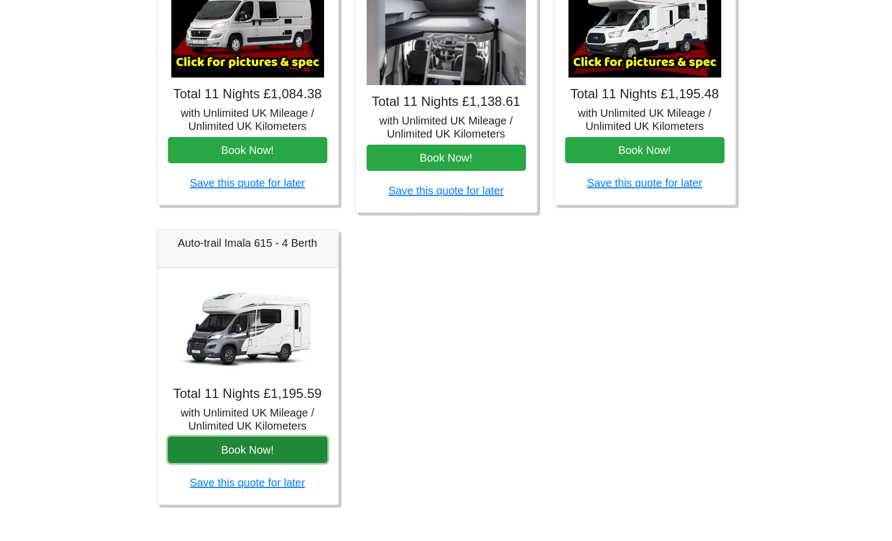
click at [244, 453] on button "Book Now!" at bounding box center [247, 450] width 159 height 26
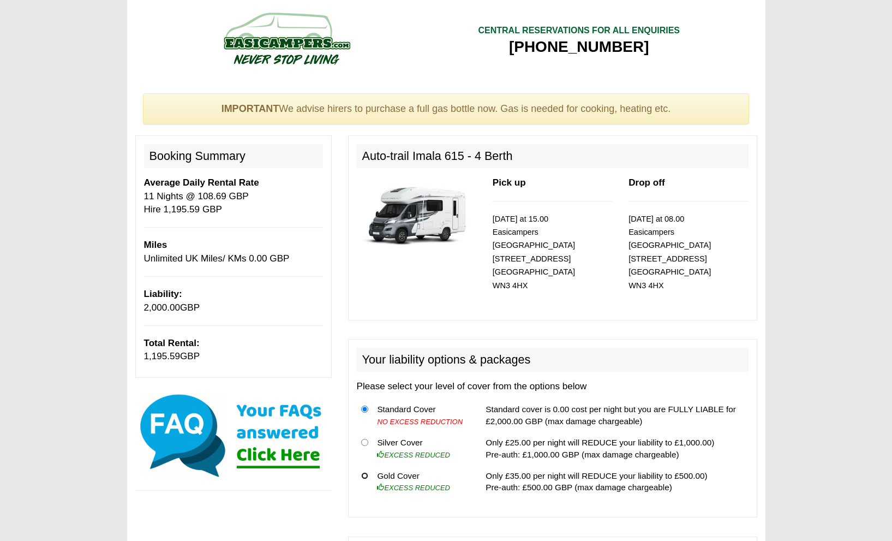
click at [366, 472] on input "radio" at bounding box center [364, 475] width 7 height 7
radio input "true"
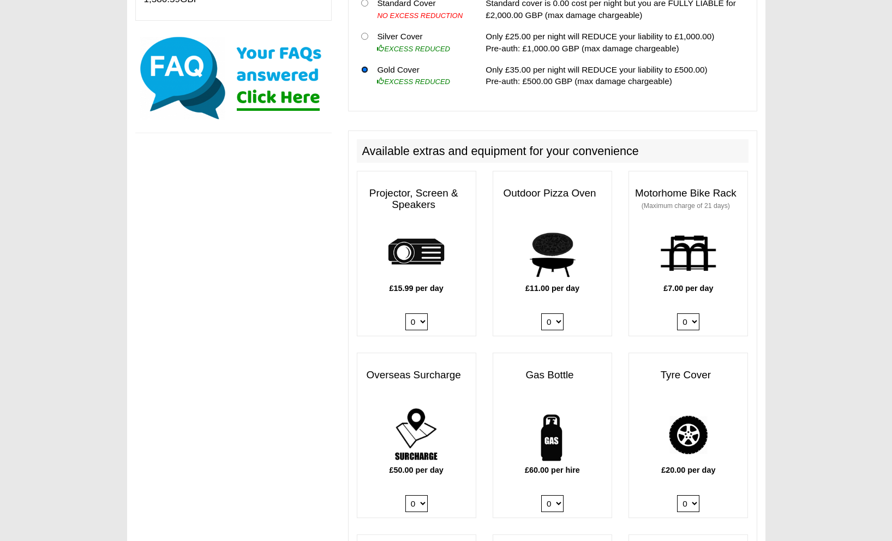
scroll to position [467, 0]
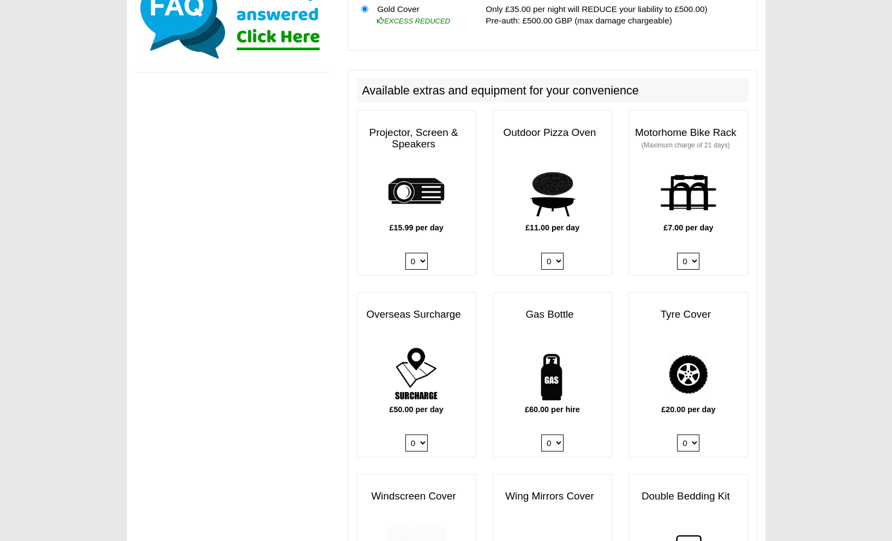
click at [546, 436] on select "0 1" at bounding box center [552, 442] width 22 height 17
select select "Gas Bottle x QTY 1 @ 60.00 GBP per hire."
click at [541, 434] on select "0 1" at bounding box center [552, 442] width 22 height 17
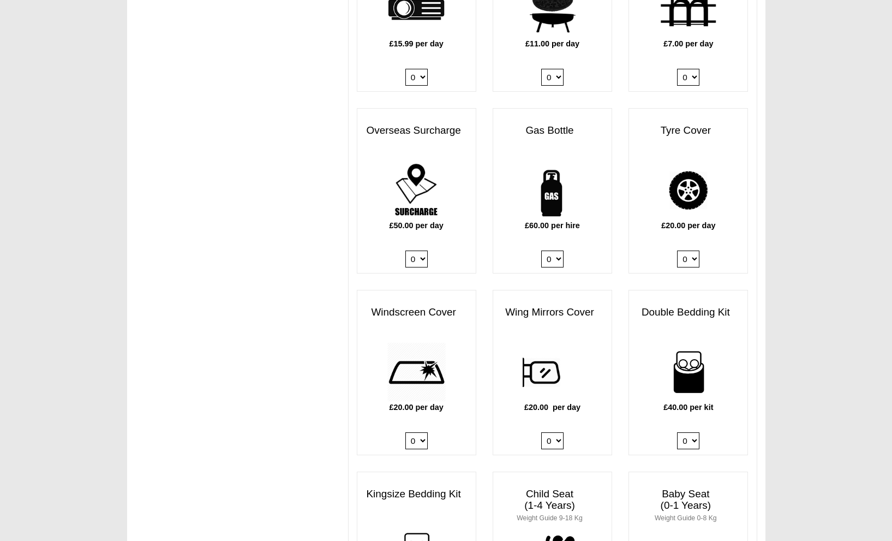
scroll to position [824, 0]
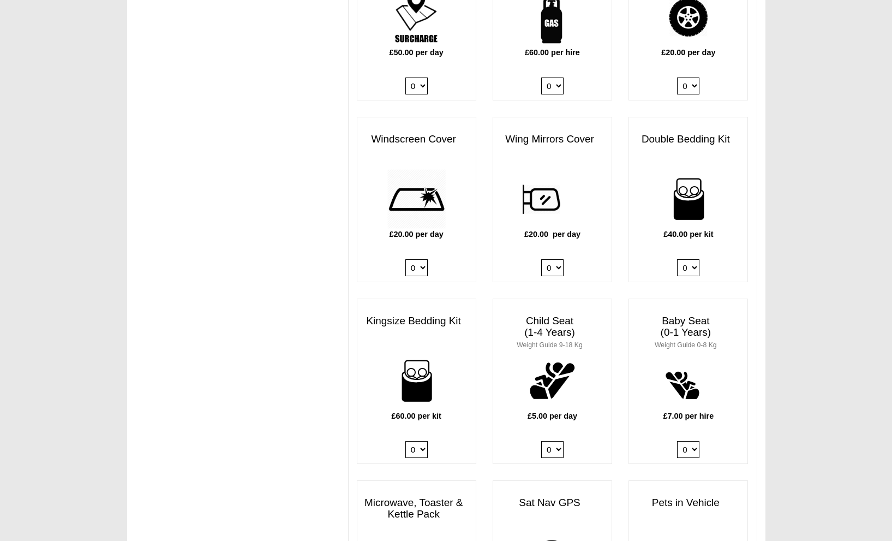
click at [691, 259] on select "0 1 2 3 4" at bounding box center [688, 267] width 22 height 17
select select "Double Bedding Kit x QTY 1 @ 40.00 GBP per kit."
click at [677, 259] on select "0 1 2 3 4" at bounding box center [688, 267] width 22 height 17
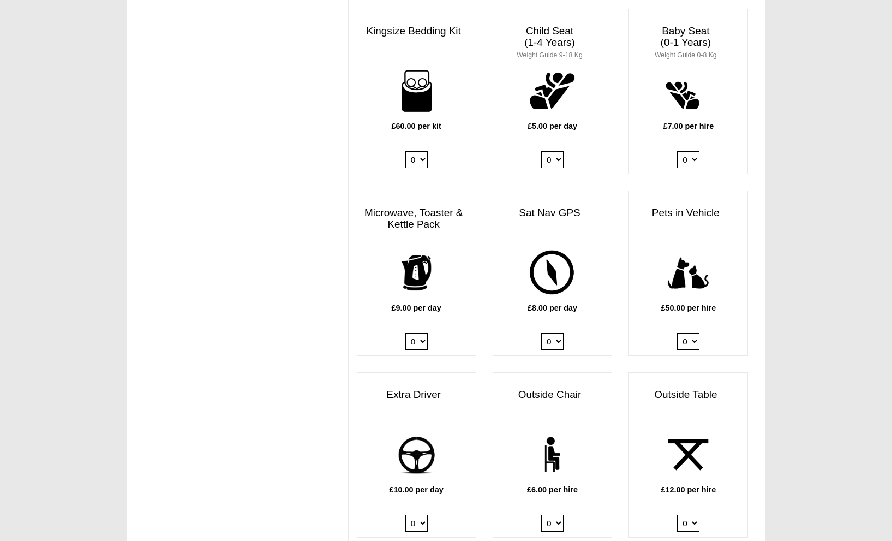
scroll to position [1221, 0]
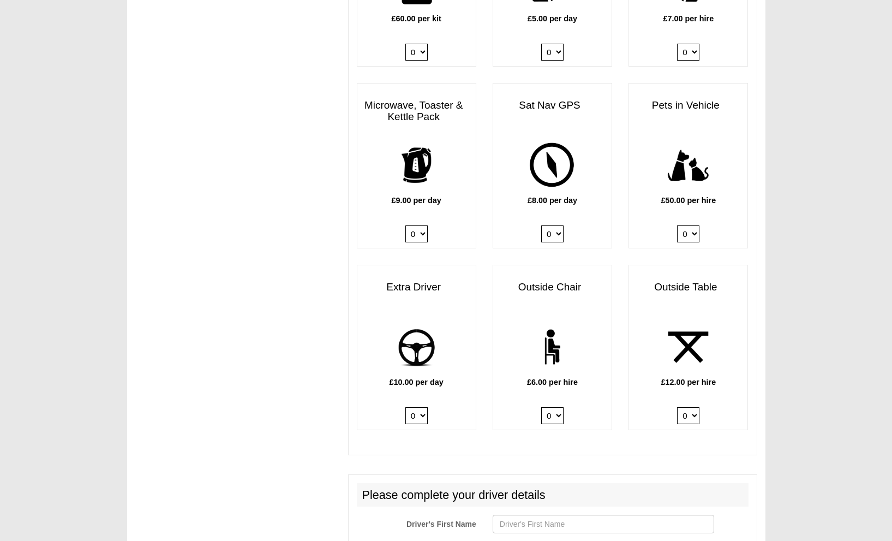
click at [695, 410] on select "0 1 2" at bounding box center [688, 415] width 22 height 17
select select "Outside Table x QTY 1 @ 12.00 GBP per hire."
click at [677, 407] on select "0 1 2" at bounding box center [688, 415] width 22 height 17
click at [547, 407] on select "0 1 2 3 4 5 6" at bounding box center [552, 415] width 22 height 17
select select "Outside Chair x QTY 2 @ 6.00 GBP per hire."
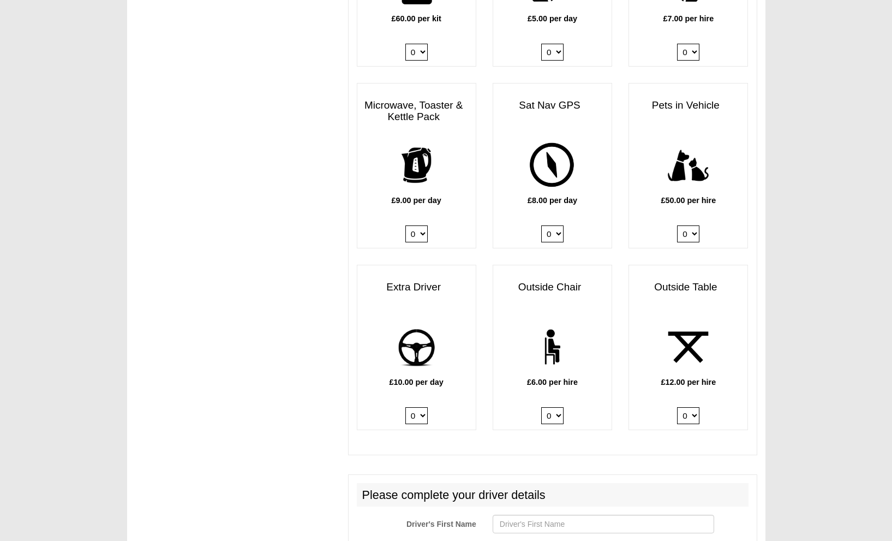
click at [541, 407] on select "0 1 2 3 4 5 6" at bounding box center [552, 415] width 22 height 17
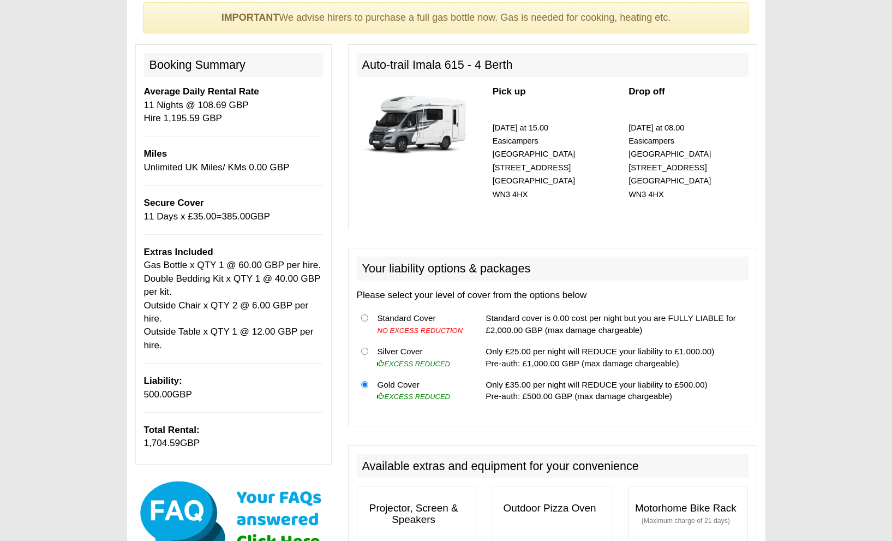
scroll to position [0, 0]
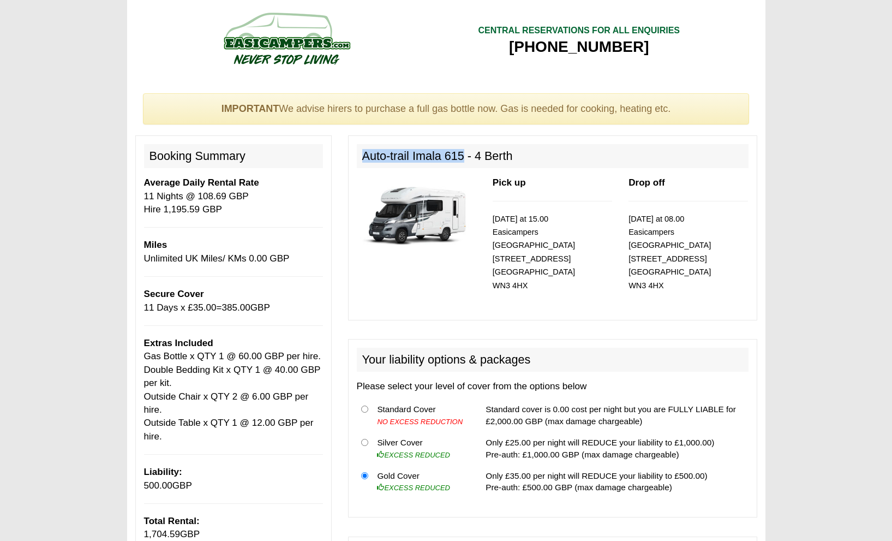
drag, startPoint x: 362, startPoint y: 158, endPoint x: 465, endPoint y: 160, distance: 102.1
click at [465, 160] on h2 "Auto-trail Imala 615 - 4 Berth" at bounding box center [553, 156] width 392 height 24
click at [668, 305] on div "Auto-trail Imala 615 - 4 Berth Pick up 17/10/2025 at 15.00 Easicampers Manchest…" at bounding box center [552, 227] width 409 height 184
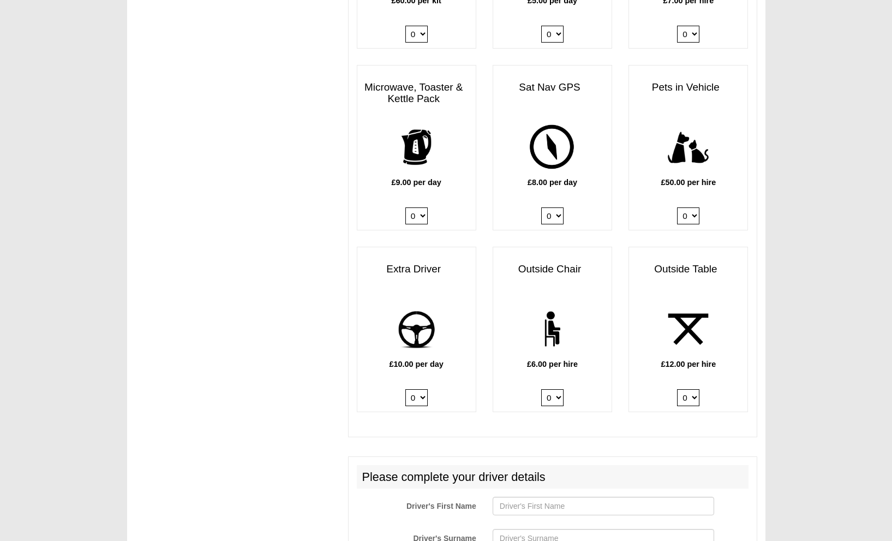
scroll to position [1460, 0]
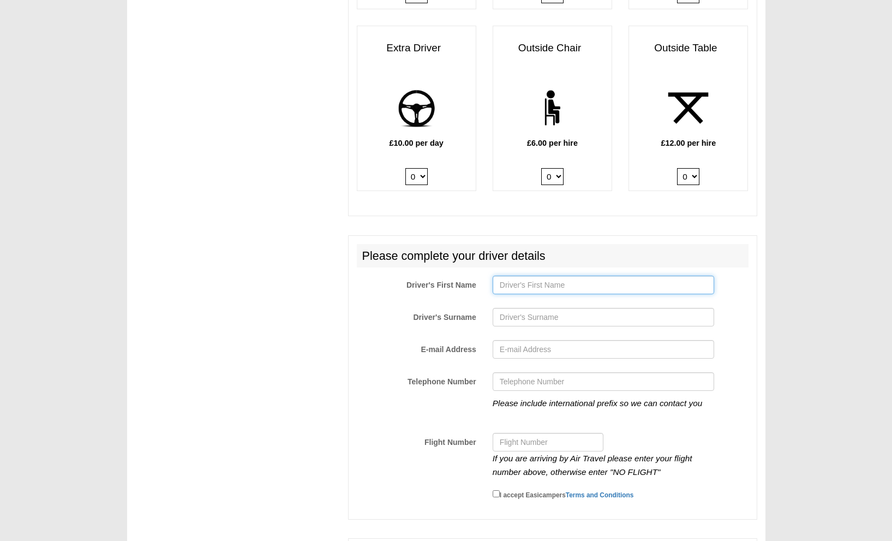
type input "Michael"
type input "Schönwetter"
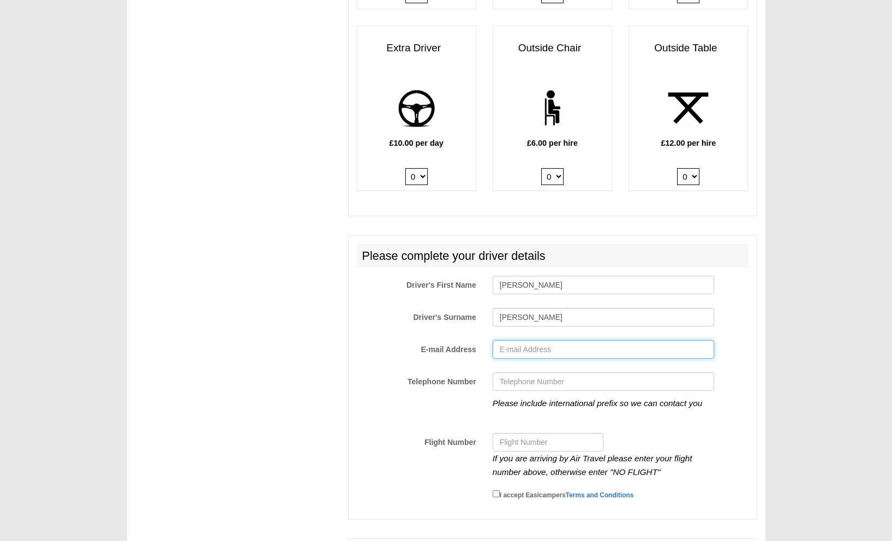
type input "mschoenwetter@gmail.com"
click at [640, 372] on input "Telephone Number" at bounding box center [604, 381] width 222 height 19
type input "00491708967230"
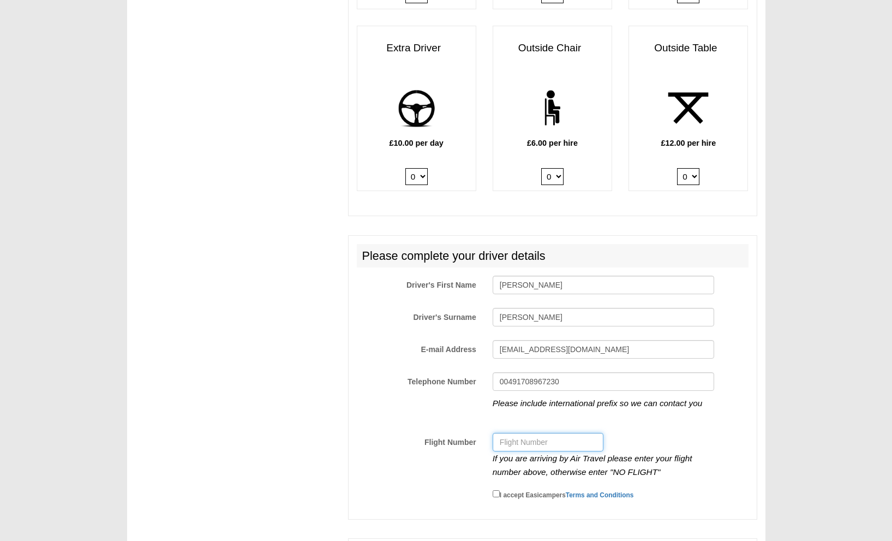
click at [584, 436] on input "Flight Number" at bounding box center [548, 442] width 111 height 19
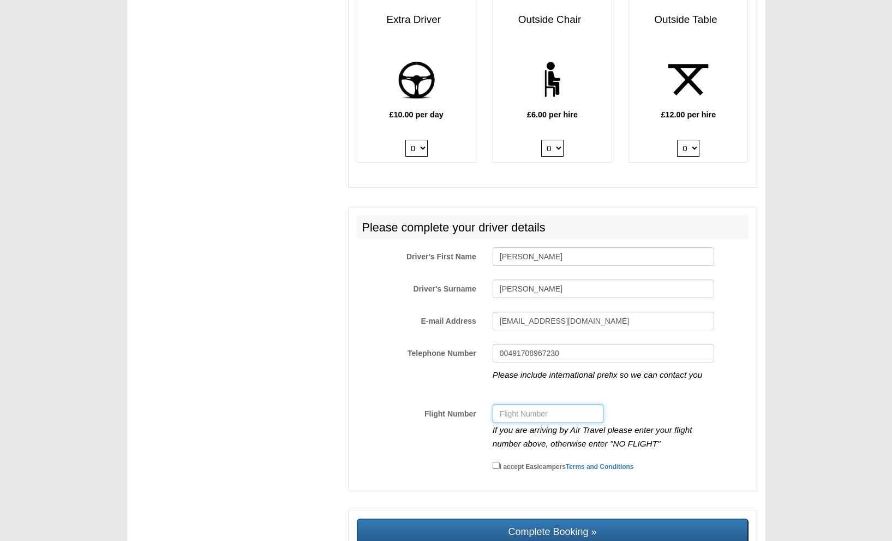
scroll to position [1544, 0]
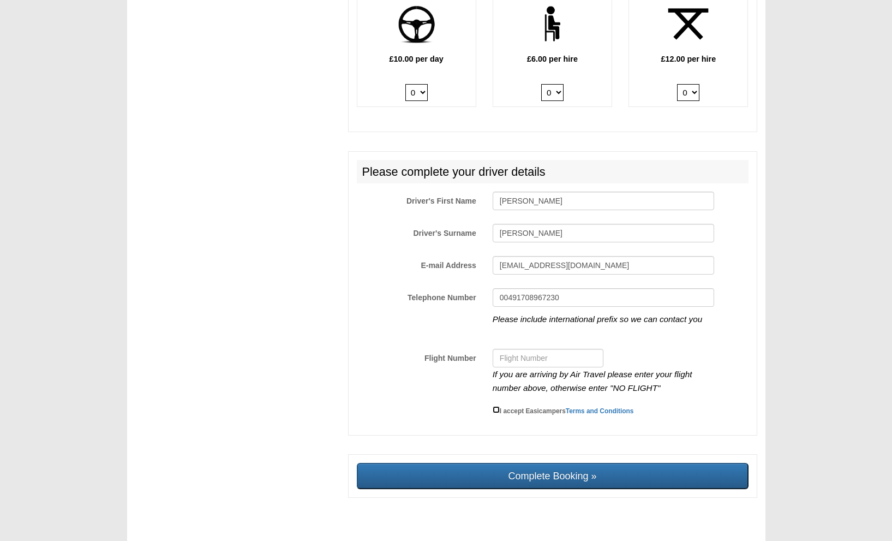
click at [499, 406] on input "I accept Easicampers Terms and Conditions" at bounding box center [496, 409] width 7 height 7
checkbox input "true"
click at [515, 355] on input "Flight Number" at bounding box center [548, 358] width 111 height 19
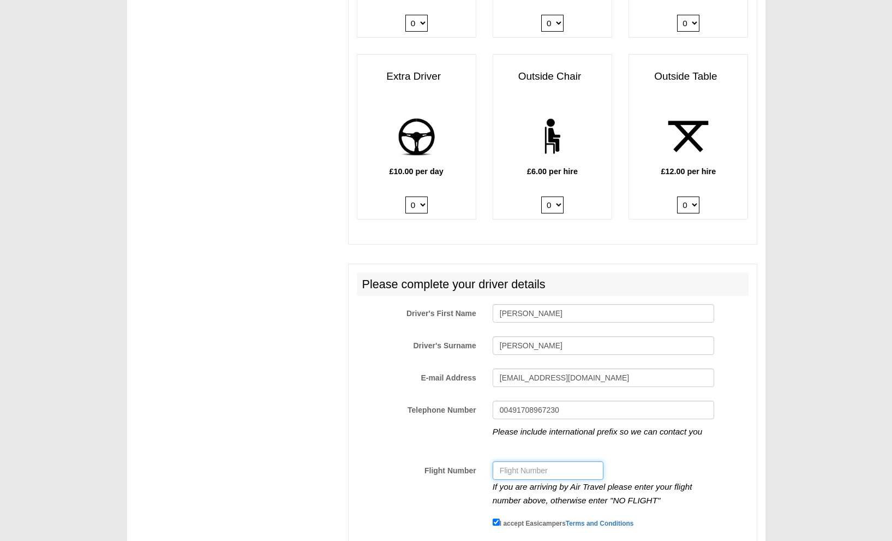
scroll to position [1555, 0]
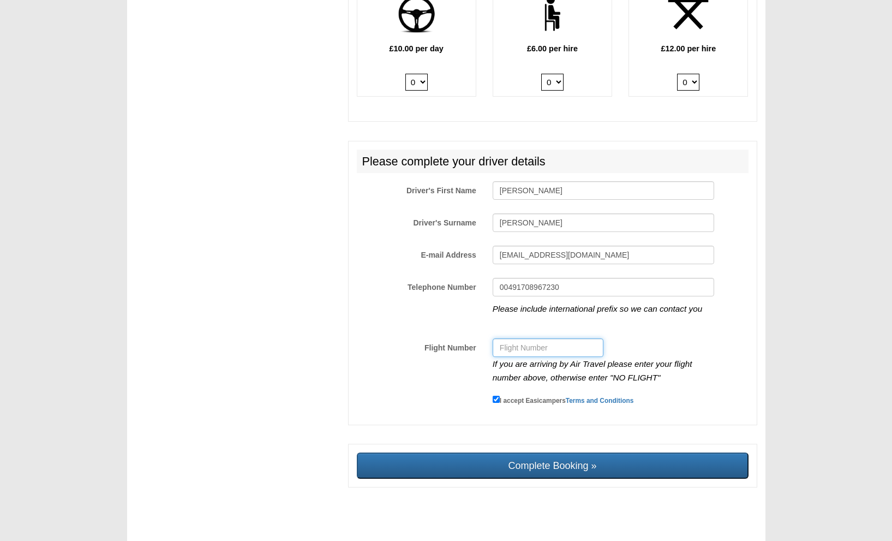
paste input "LH 2500"
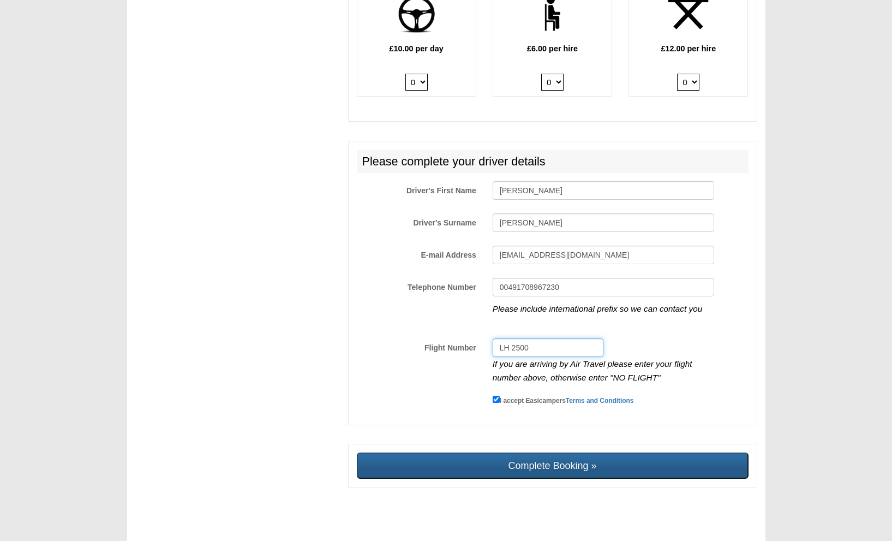
type input "LH 2500"
click at [552, 455] on input "Complete Booking »" at bounding box center [553, 466] width 392 height 26
type input "Sending, please wait..."
